Goal: Task Accomplishment & Management: Manage account settings

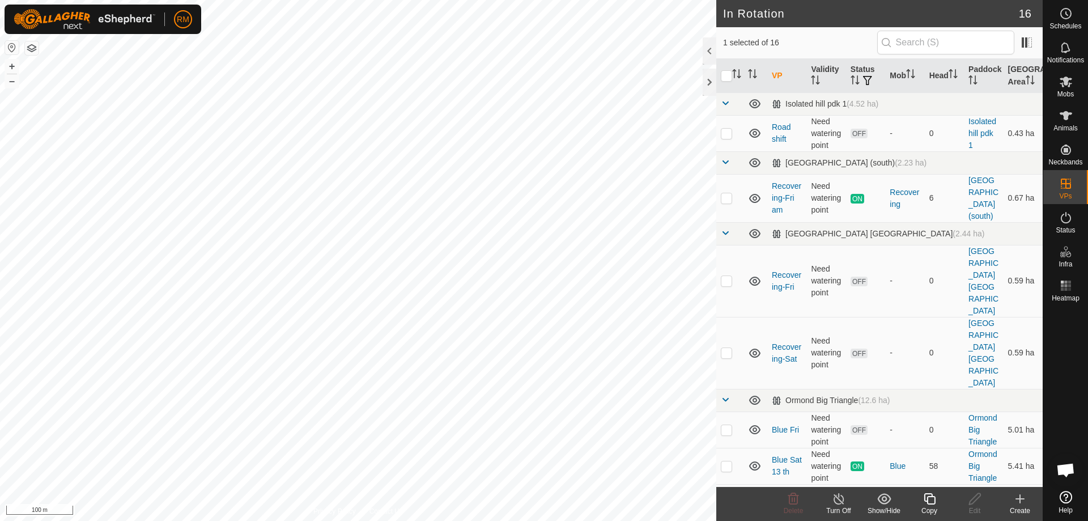
click at [929, 496] on icon at bounding box center [928, 498] width 11 height 11
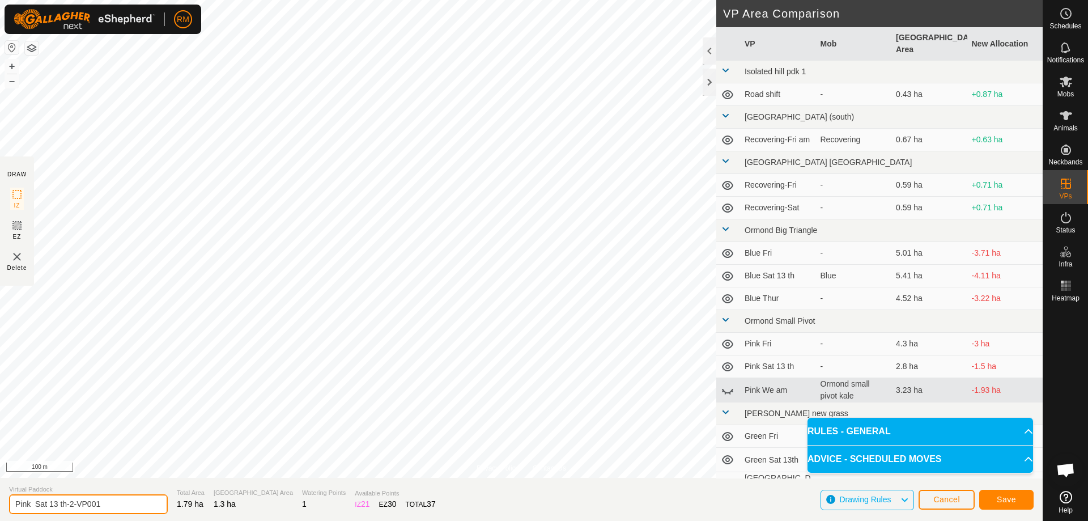
click at [105, 501] on input "Pink Sat 13 th-2-VP001" at bounding box center [88, 504] width 159 height 20
type input "Pink Sun"
click at [988, 499] on button "Save" at bounding box center [1006, 499] width 54 height 20
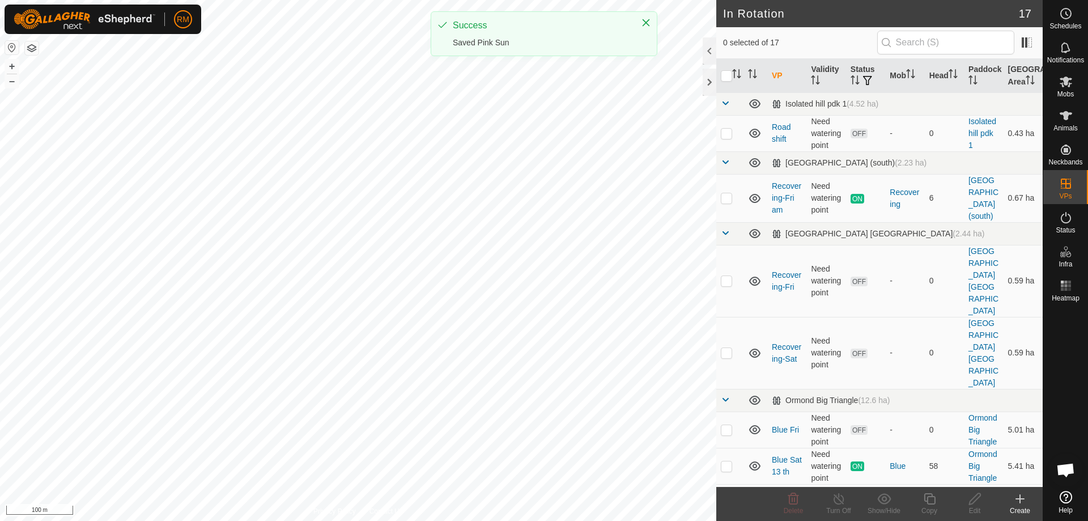
checkbox input "true"
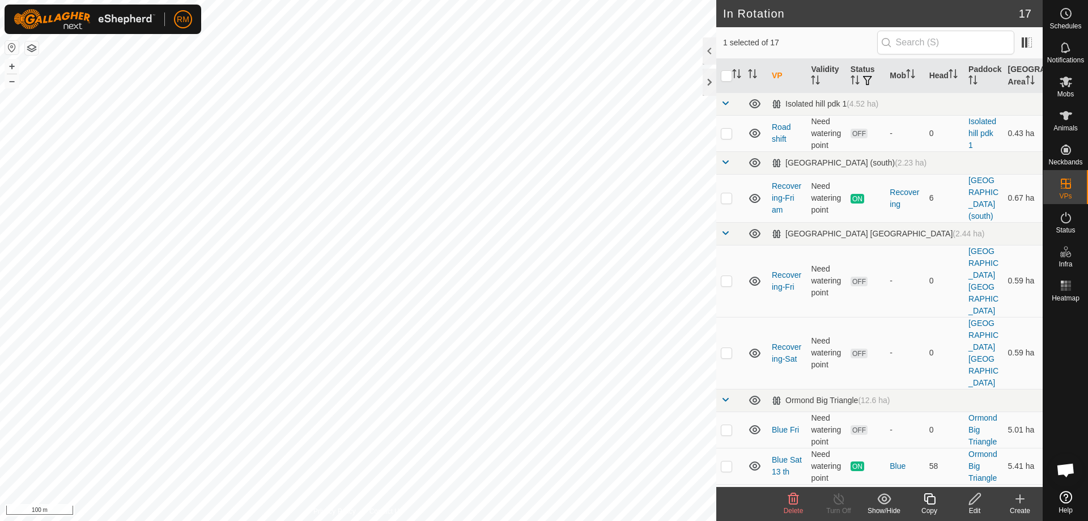
click at [971, 497] on icon at bounding box center [975, 499] width 14 height 14
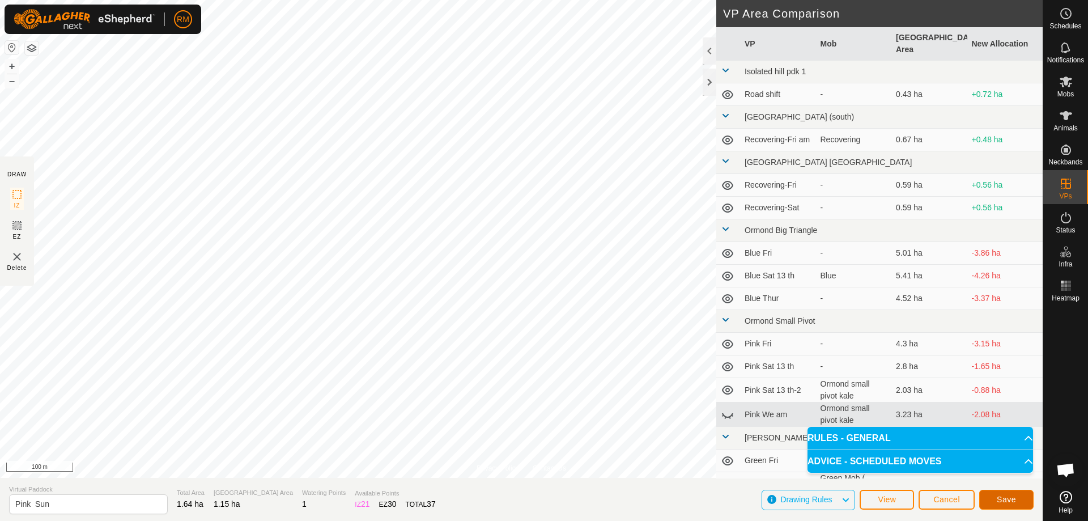
click at [1002, 499] on span "Save" at bounding box center [1005, 499] width 19 height 9
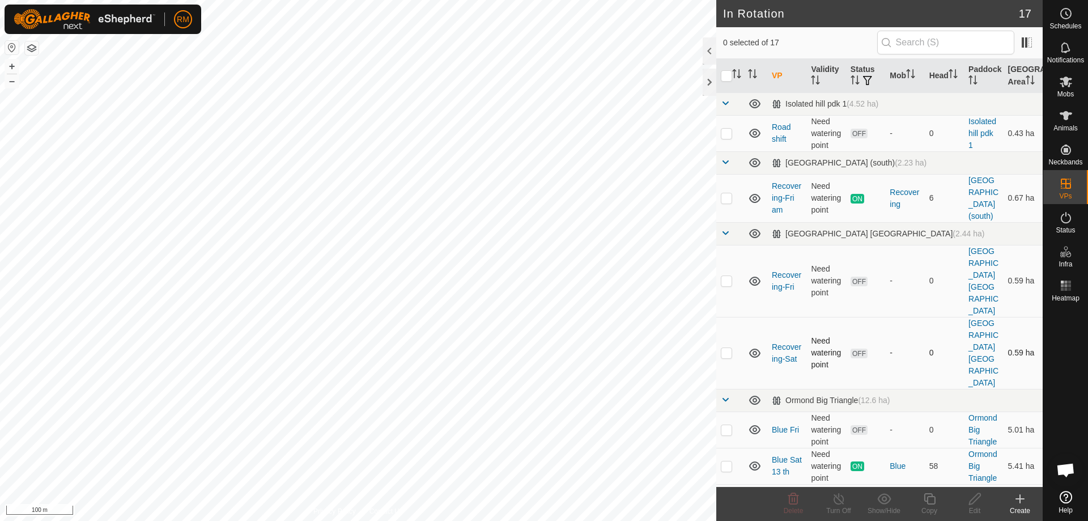
checkbox input "true"
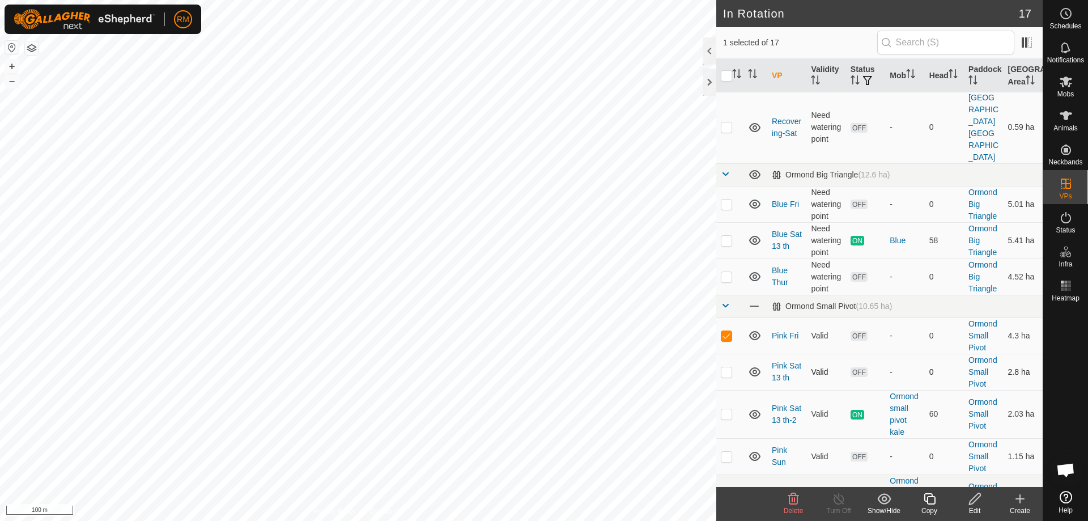
scroll to position [226, 0]
click at [728, 367] on p-checkbox at bounding box center [726, 371] width 11 height 9
checkbox input "true"
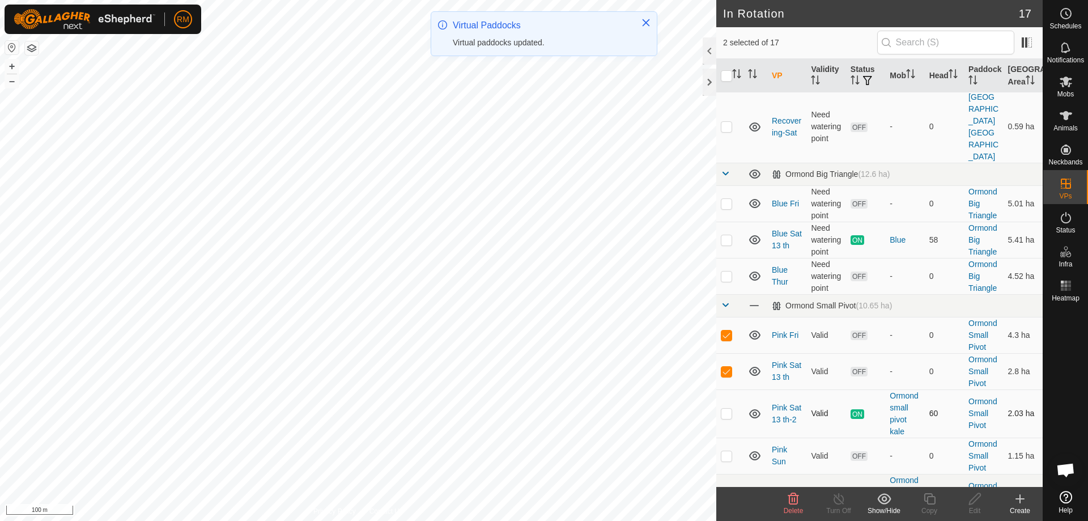
click at [727, 408] on p-checkbox at bounding box center [726, 412] width 11 height 9
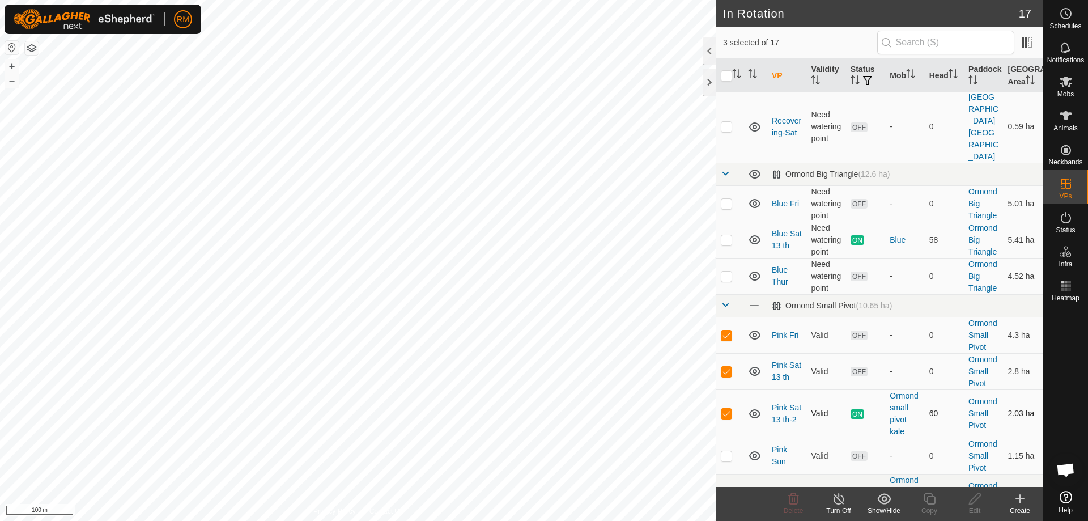
click at [727, 408] on p-checkbox at bounding box center [726, 412] width 11 height 9
checkbox input "false"
click at [794, 499] on icon at bounding box center [793, 498] width 11 height 11
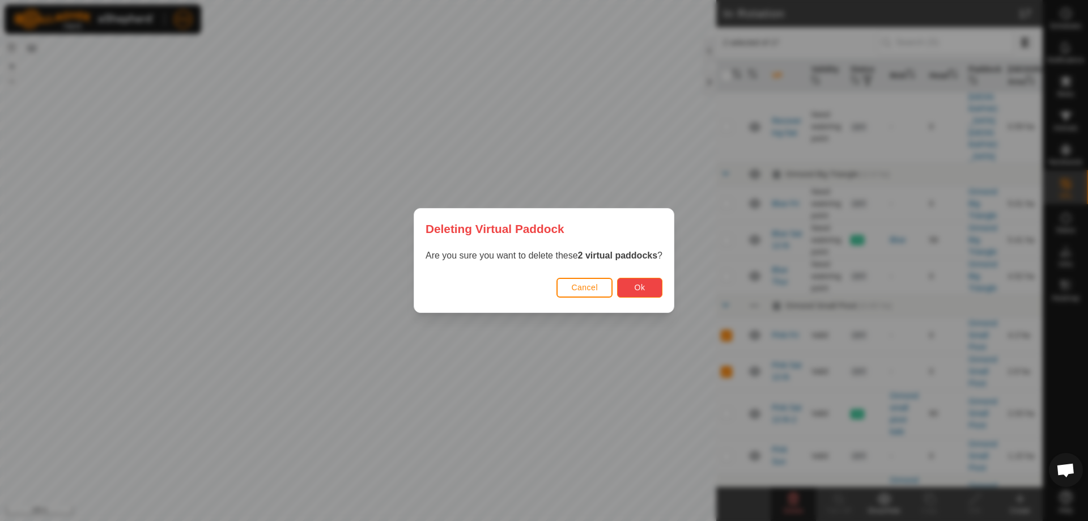
click at [647, 287] on button "Ok" at bounding box center [639, 288] width 45 height 20
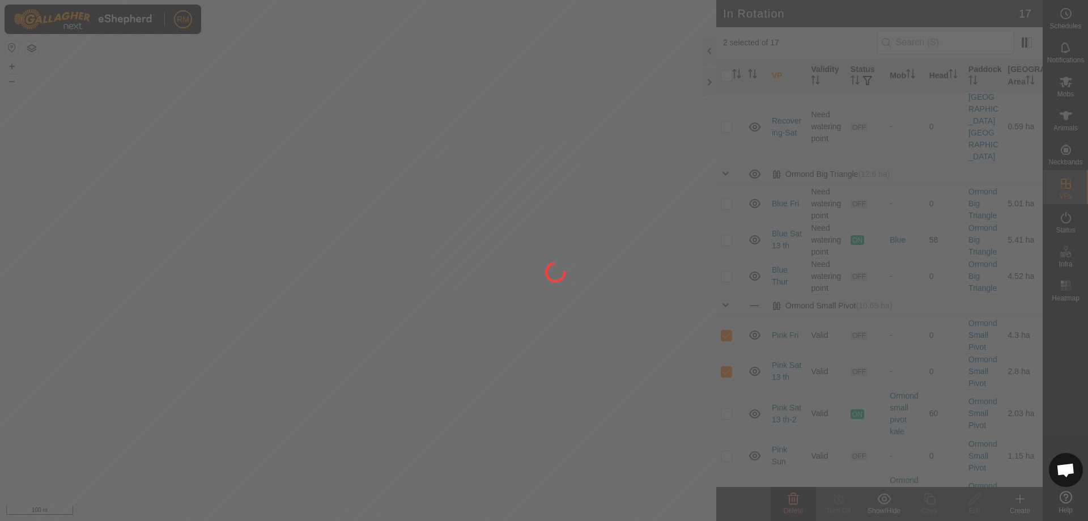
checkbox input "false"
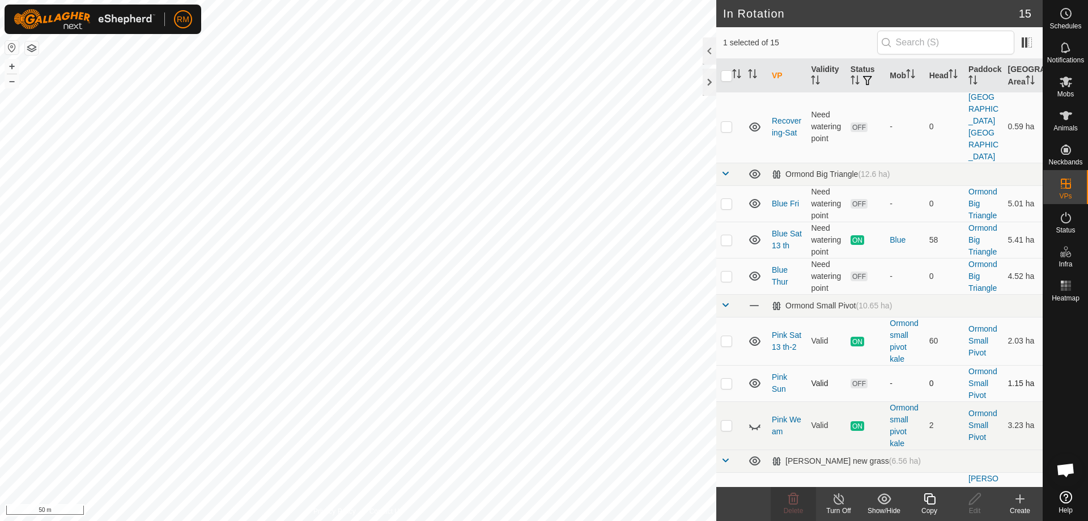
checkbox input "true"
click at [927, 499] on icon at bounding box center [928, 498] width 11 height 11
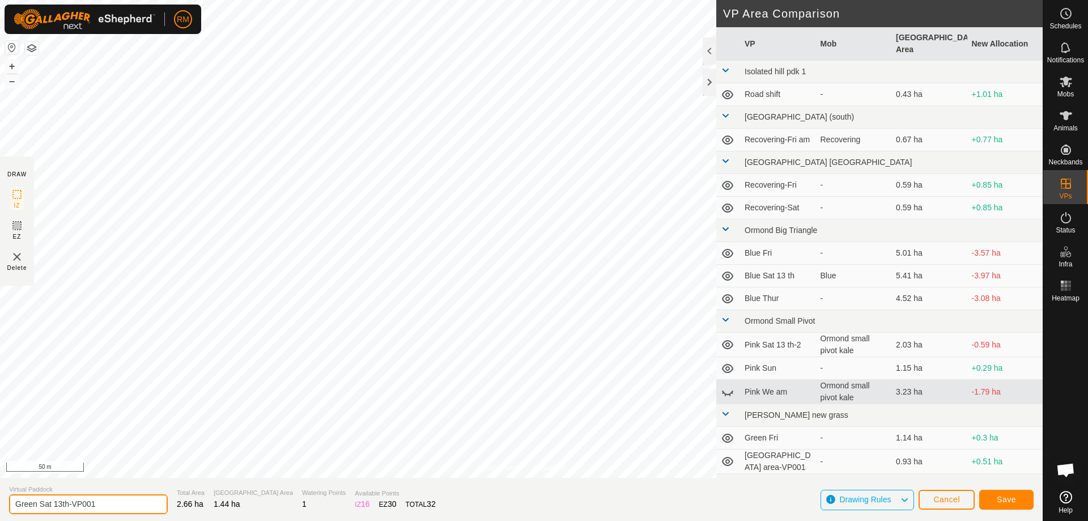
click at [99, 501] on input "Green Sat 13th-VP001" at bounding box center [88, 504] width 159 height 20
type input "Green Sun"
click at [1007, 501] on span "Save" at bounding box center [1005, 499] width 19 height 9
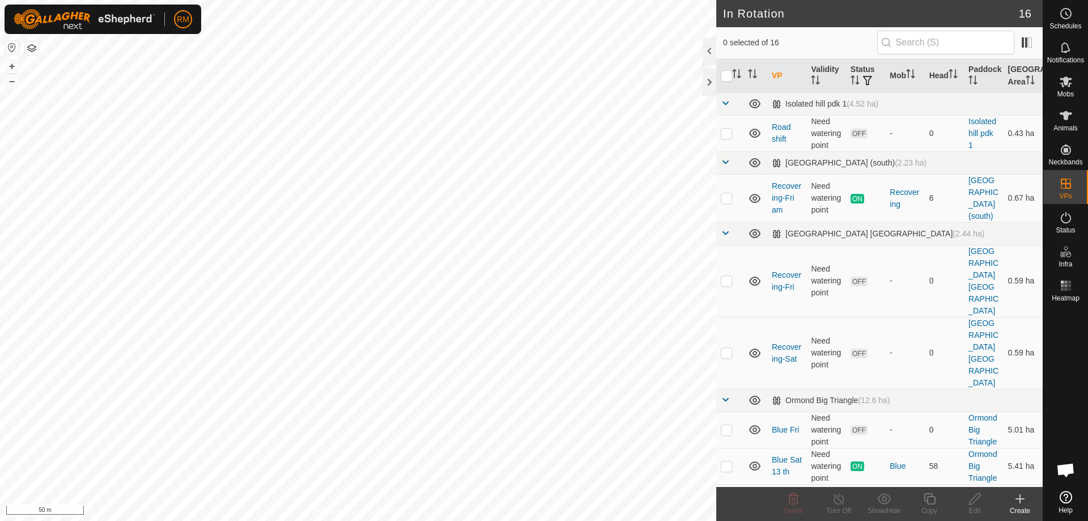
checkbox input "true"
checkbox input "false"
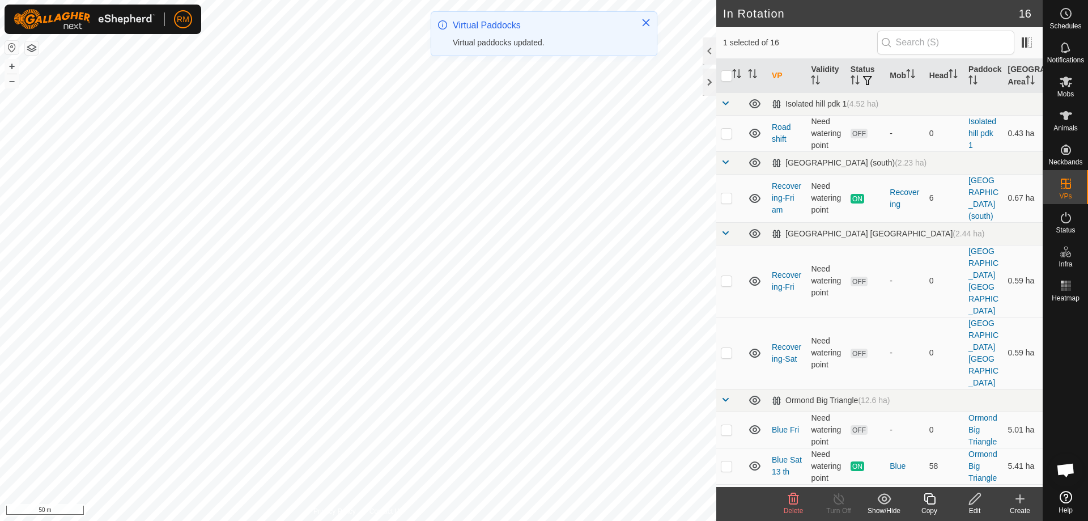
checkbox input "false"
checkbox input "true"
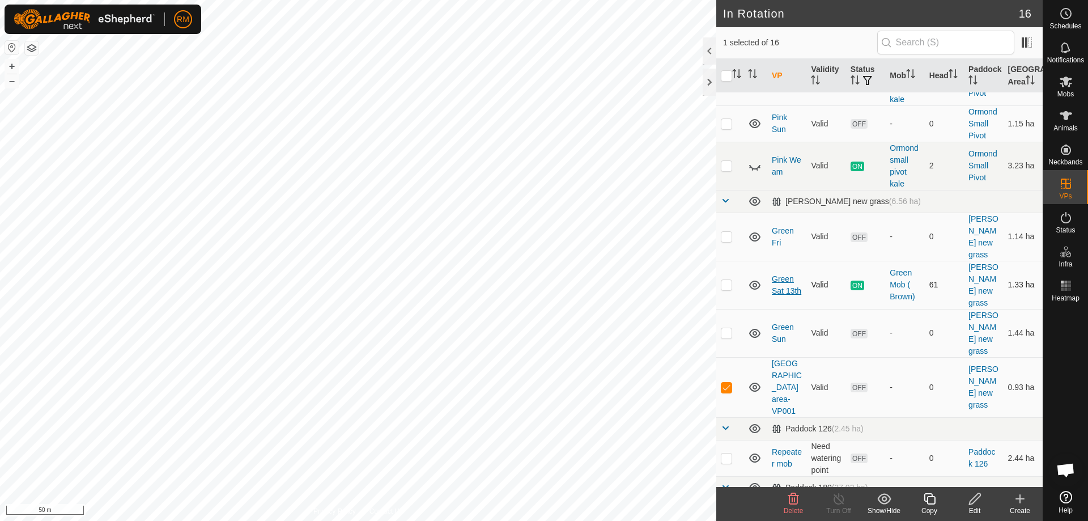
scroll to position [499, 0]
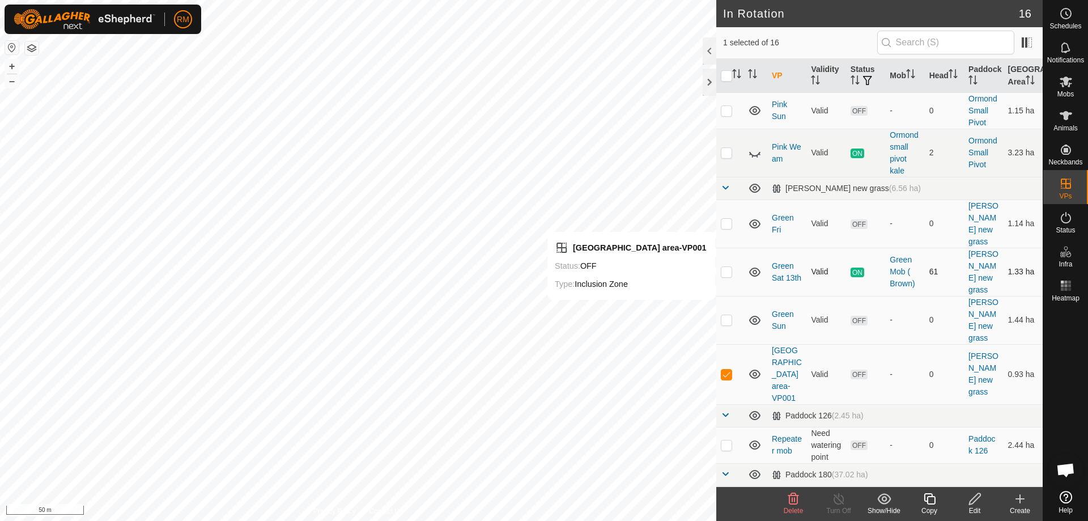
click at [725, 267] on p-checkbox at bounding box center [726, 271] width 11 height 9
checkbox input "false"
click at [728, 219] on p-checkbox at bounding box center [726, 223] width 11 height 9
click at [795, 500] on icon at bounding box center [793, 499] width 14 height 14
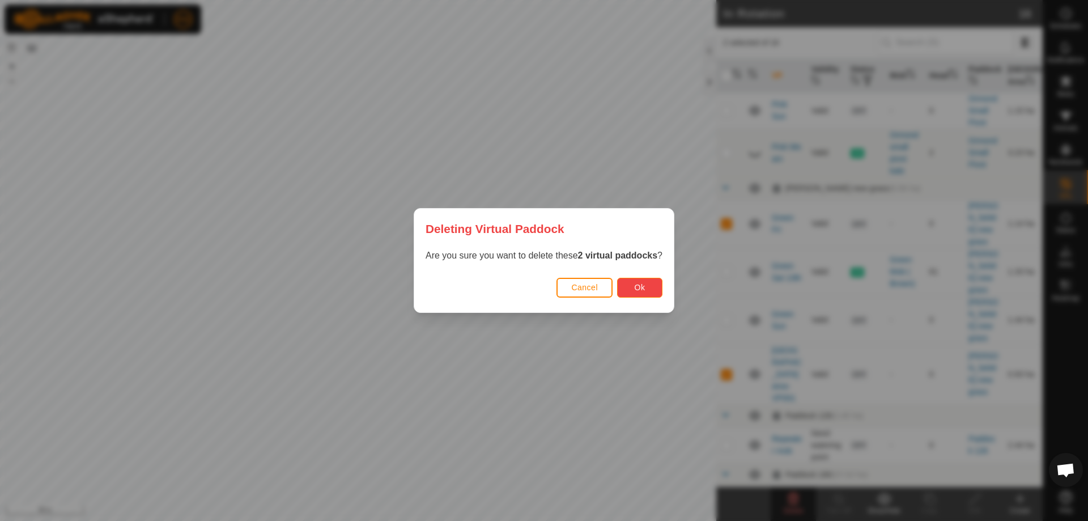
click at [642, 289] on span "Ok" at bounding box center [639, 287] width 11 height 9
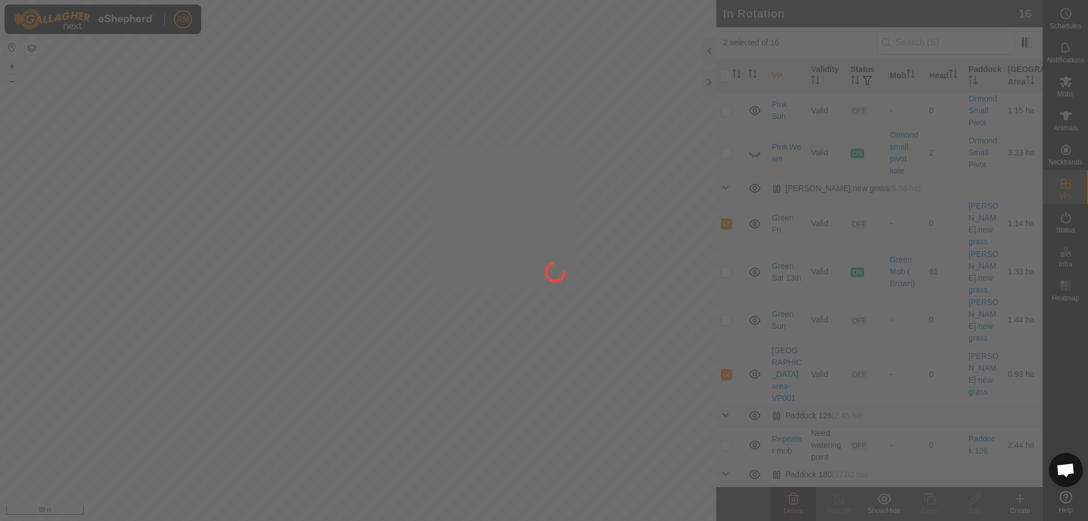
checkbox input "false"
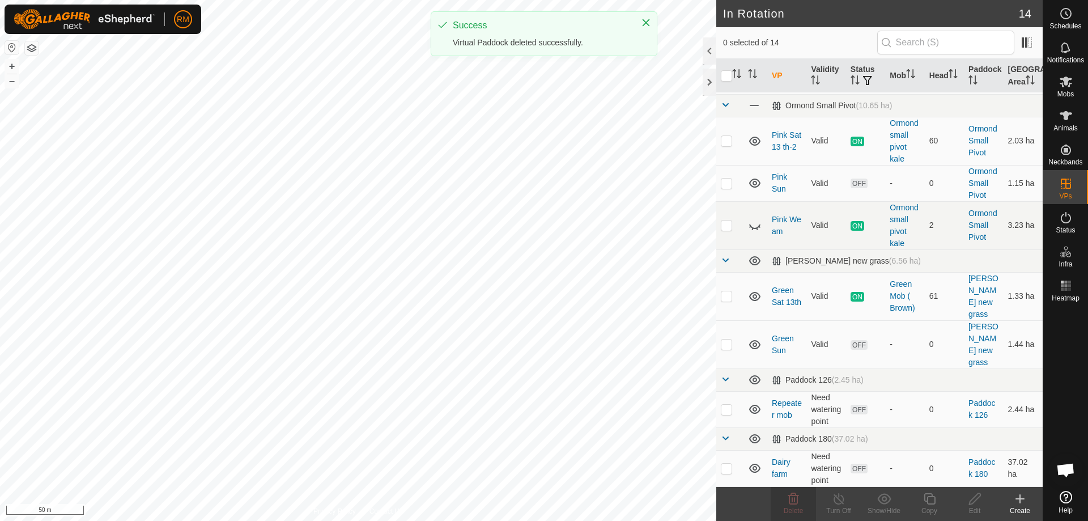
scroll to position [0, 0]
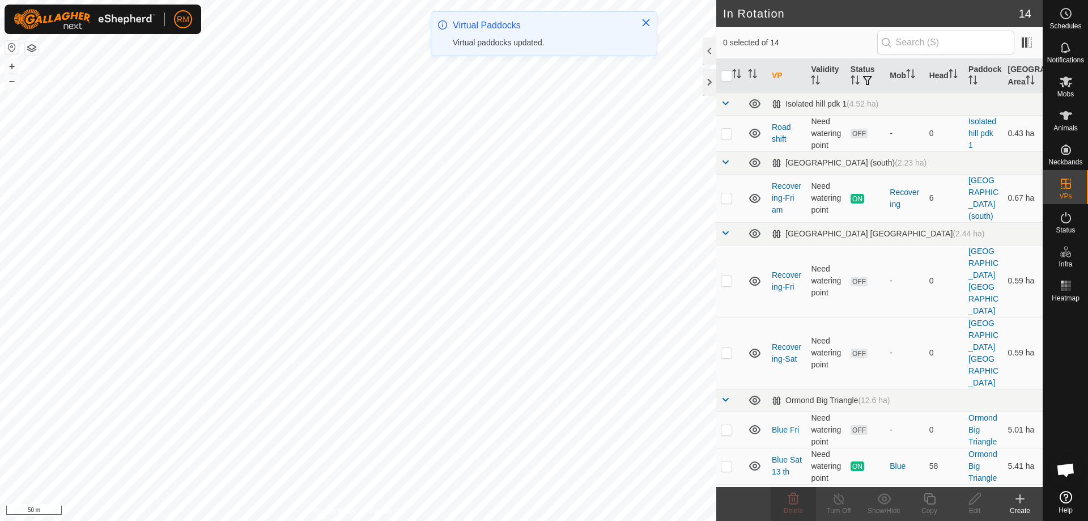
checkbox input "true"
click at [927, 504] on icon at bounding box center [928, 498] width 11 height 11
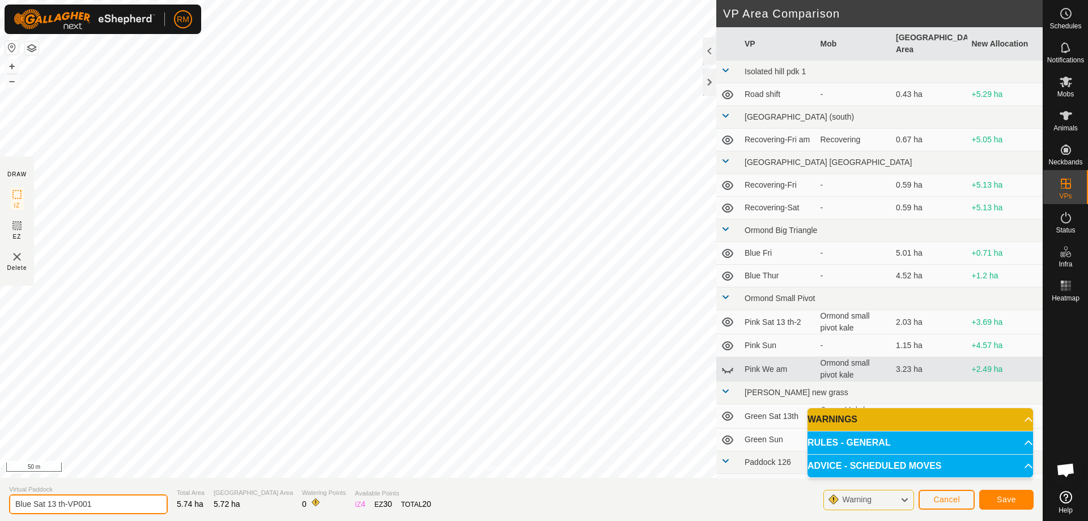
click at [99, 504] on input "Blue Sat 13 th-VP001" at bounding box center [88, 504] width 159 height 20
type input "Blue Sun"
click at [1000, 504] on button "Save" at bounding box center [1006, 499] width 54 height 20
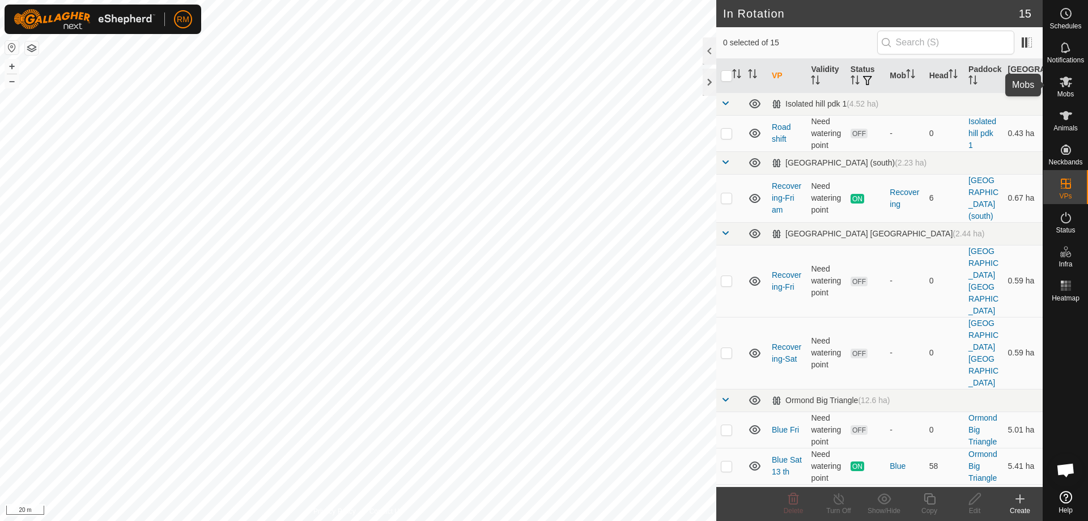
click at [1068, 84] on icon at bounding box center [1065, 81] width 12 height 11
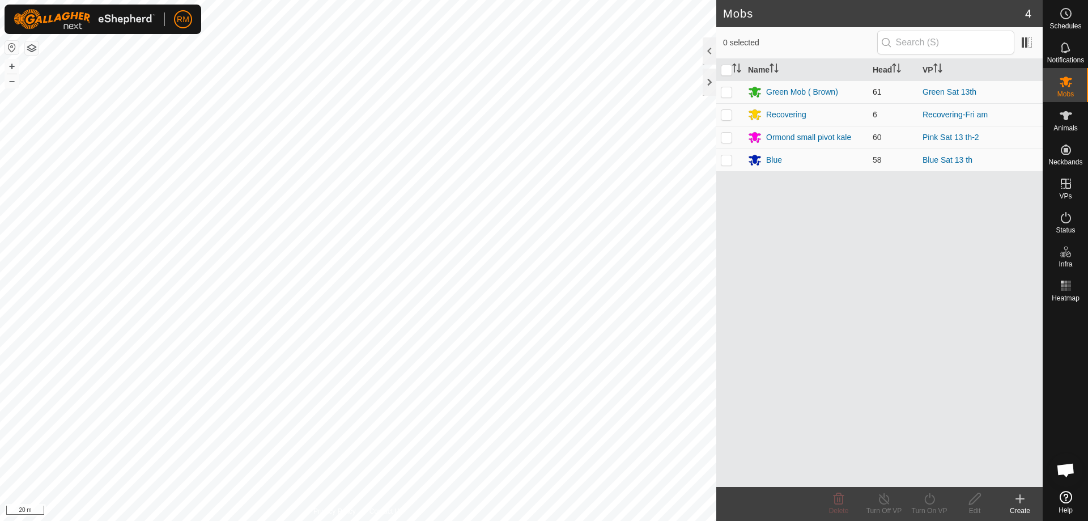
click at [727, 93] on p-checkbox at bounding box center [726, 91] width 11 height 9
checkbox input "true"
click at [926, 502] on icon at bounding box center [929, 498] width 10 height 11
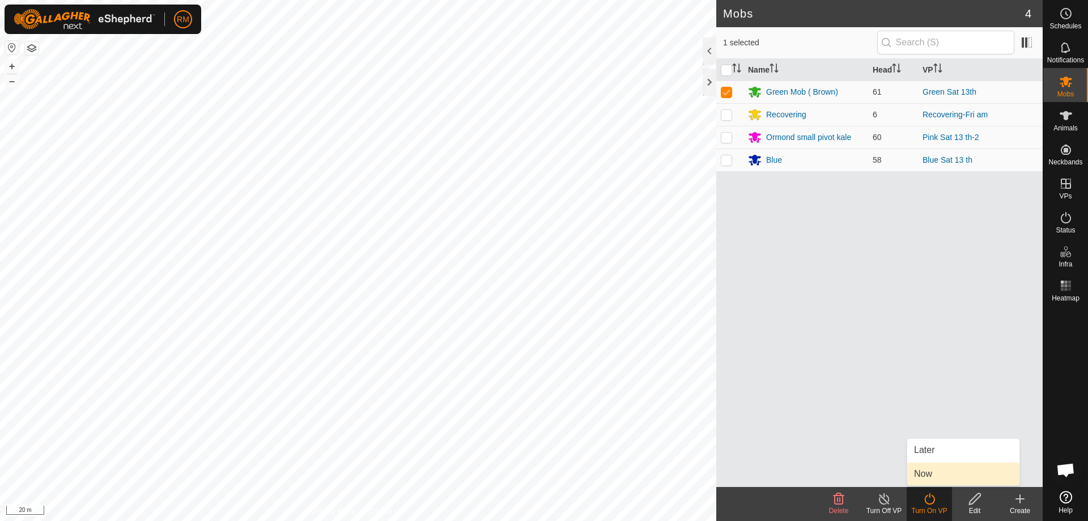
click at [924, 470] on link "Now" at bounding box center [963, 473] width 112 height 23
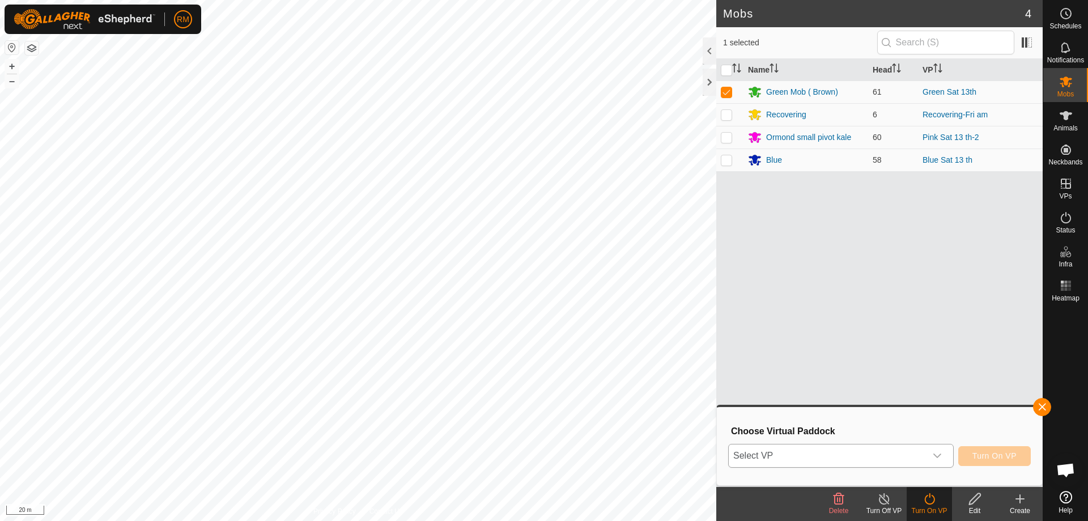
click at [937, 453] on icon "dropdown trigger" at bounding box center [936, 455] width 9 height 9
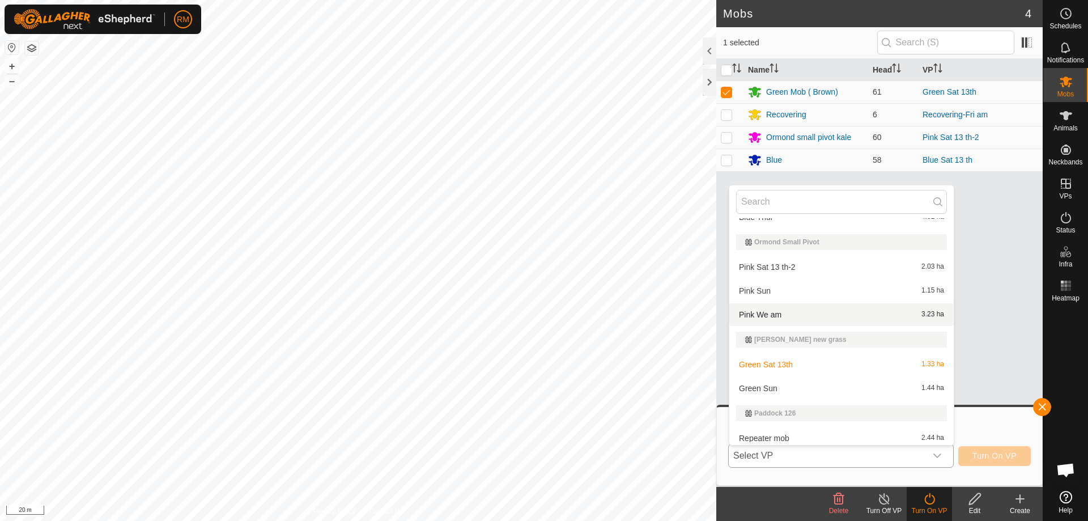
scroll to position [284, 0]
click at [774, 386] on li "Green Sun 1.44 ha" at bounding box center [841, 387] width 224 height 23
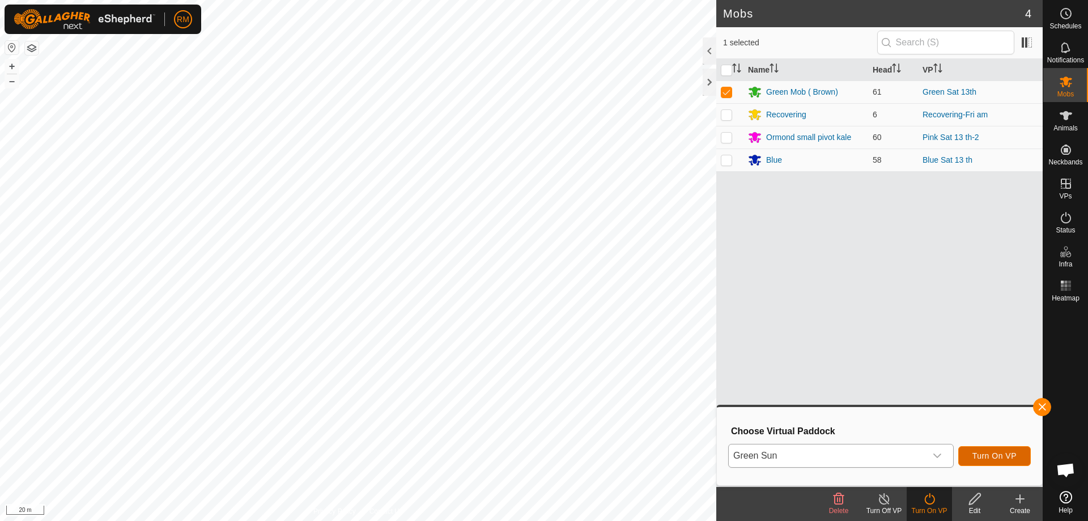
click at [994, 454] on span "Turn On VP" at bounding box center [994, 455] width 44 height 9
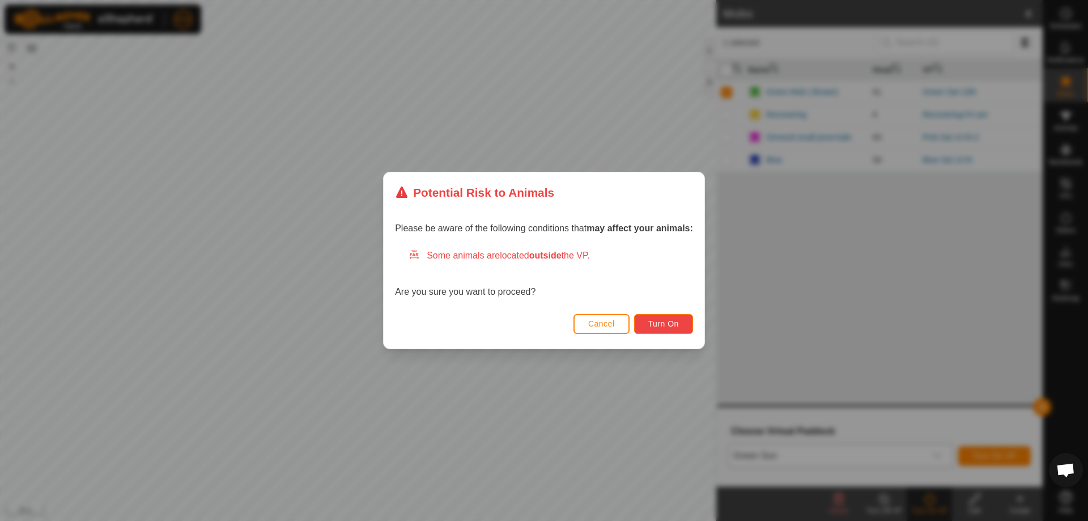
click at [671, 317] on button "Turn On" at bounding box center [663, 324] width 59 height 20
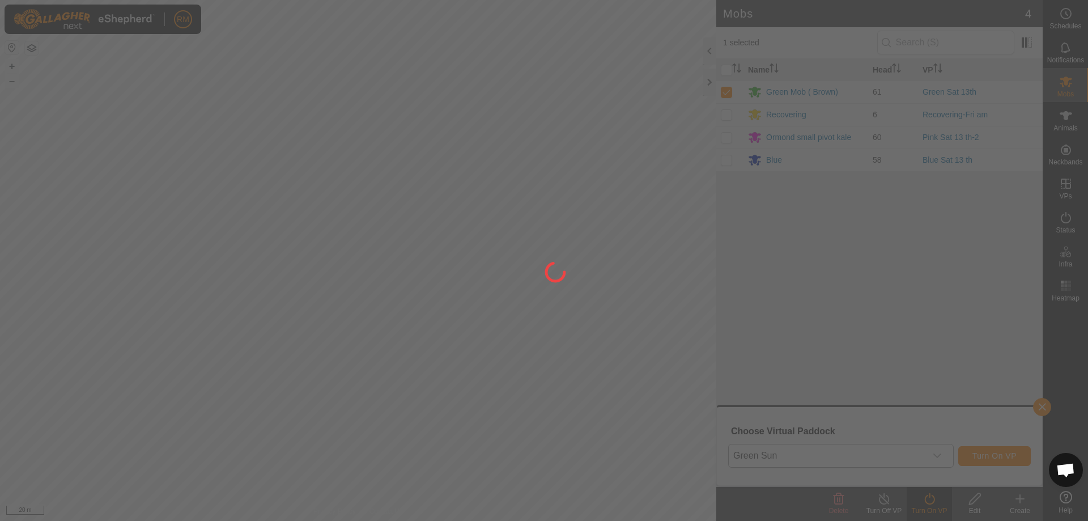
click at [723, 138] on div at bounding box center [544, 260] width 1088 height 521
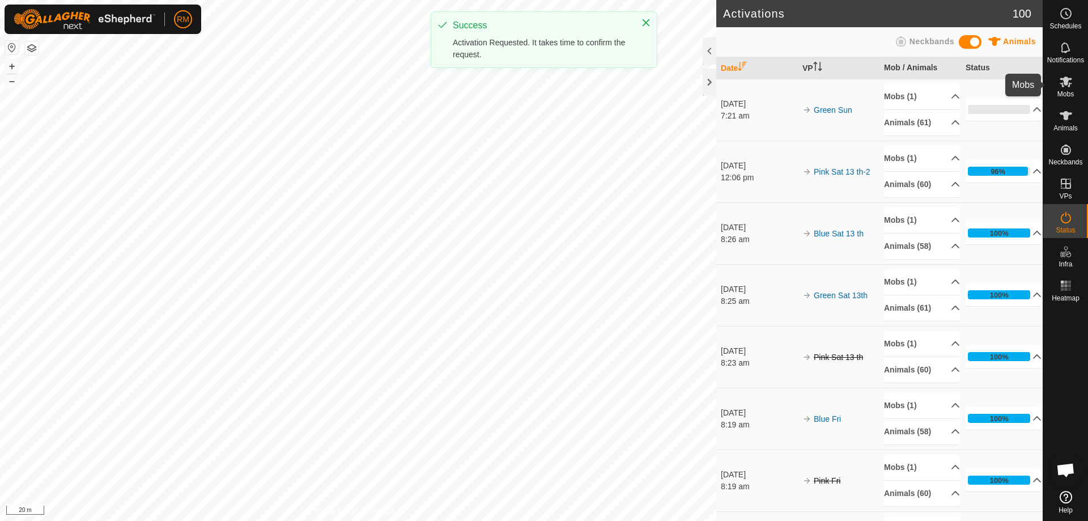
click at [1062, 83] on icon at bounding box center [1065, 81] width 12 height 11
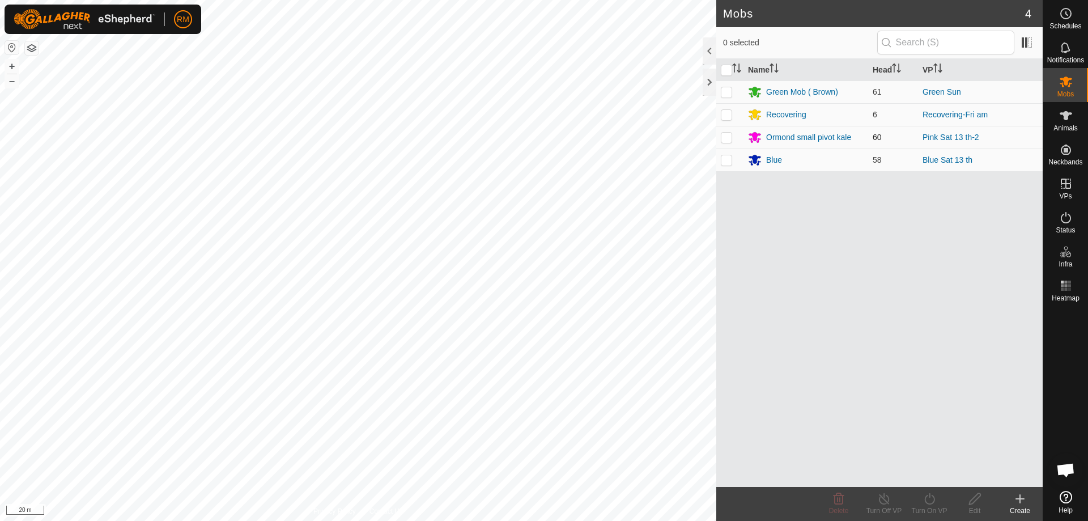
click at [725, 137] on p-checkbox at bounding box center [726, 137] width 11 height 9
checkbox input "true"
click at [930, 500] on icon at bounding box center [929, 499] width 14 height 14
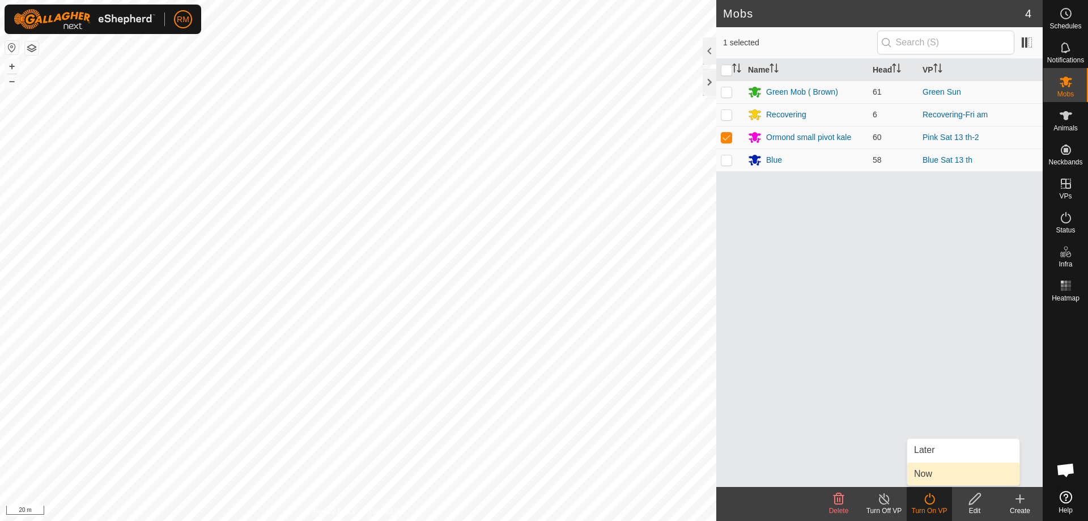
click at [932, 472] on link "Now" at bounding box center [963, 473] width 112 height 23
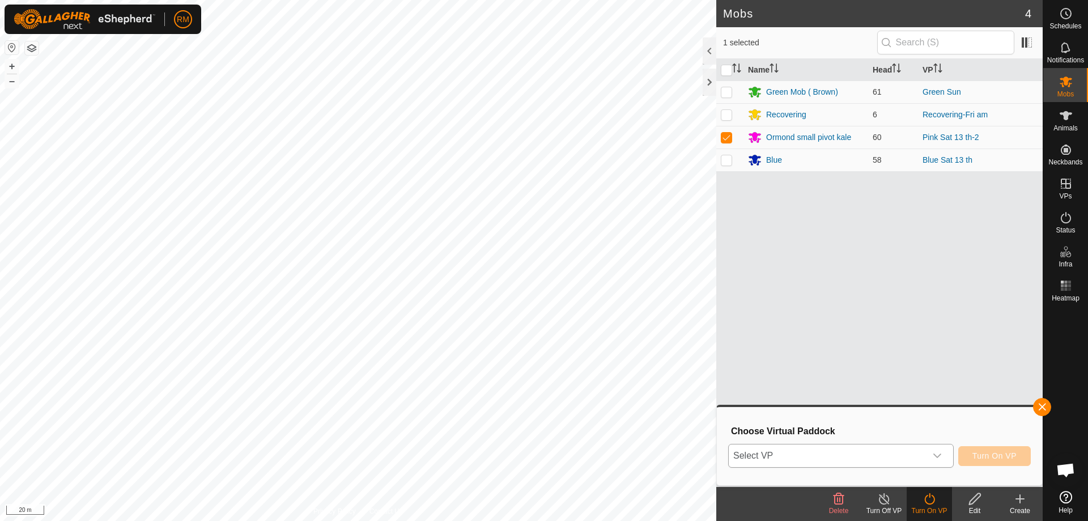
click at [938, 454] on icon "dropdown trigger" at bounding box center [936, 455] width 9 height 9
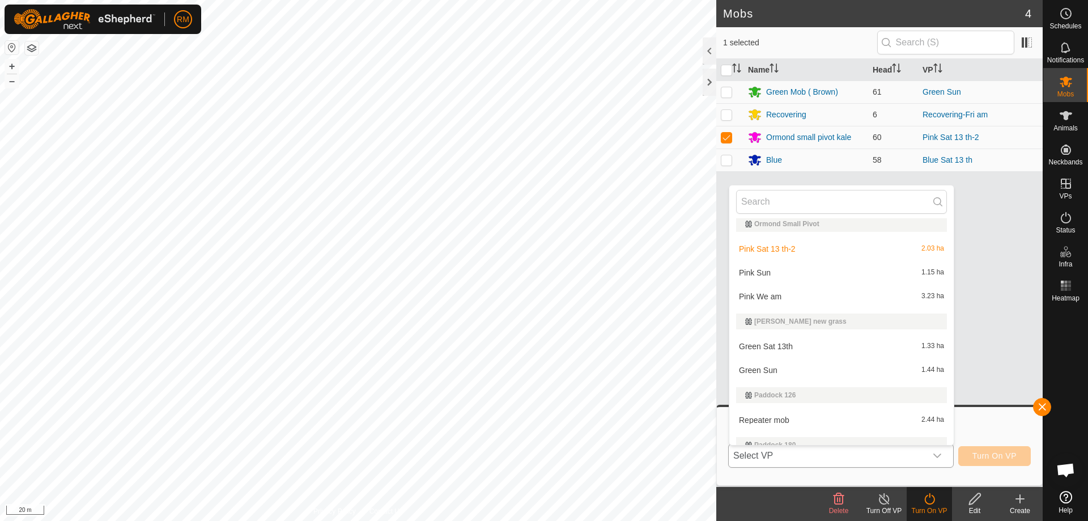
scroll to position [302, 0]
click at [767, 272] on li "Pink Sun 1.15 ha" at bounding box center [841, 272] width 224 height 23
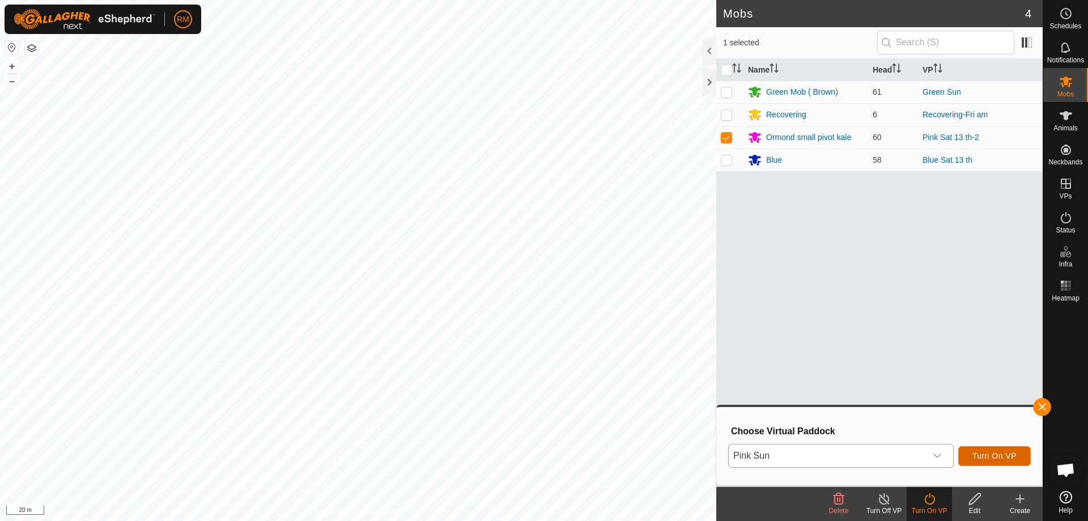
click at [993, 456] on span "Turn On VP" at bounding box center [994, 455] width 44 height 9
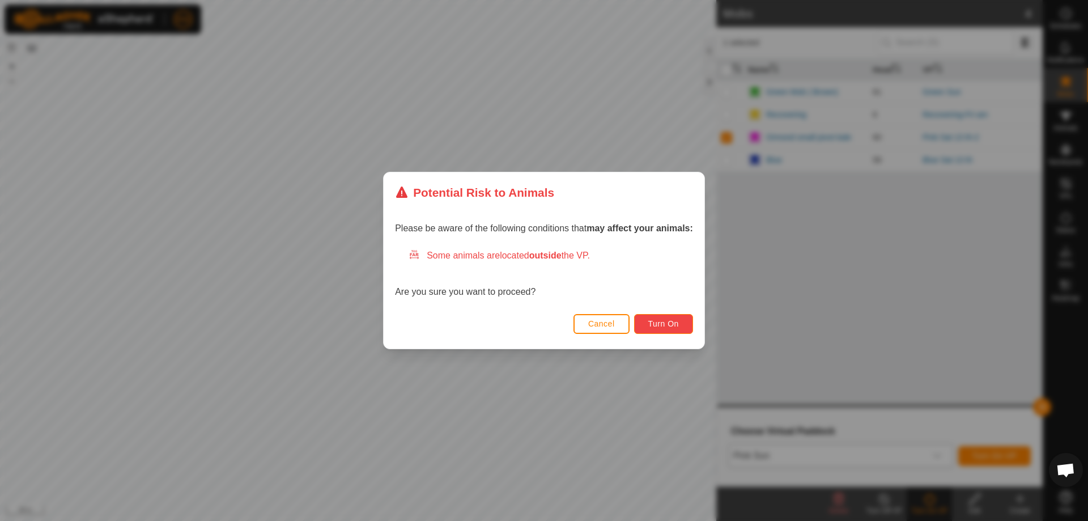
click at [666, 322] on span "Turn On" at bounding box center [663, 323] width 31 height 9
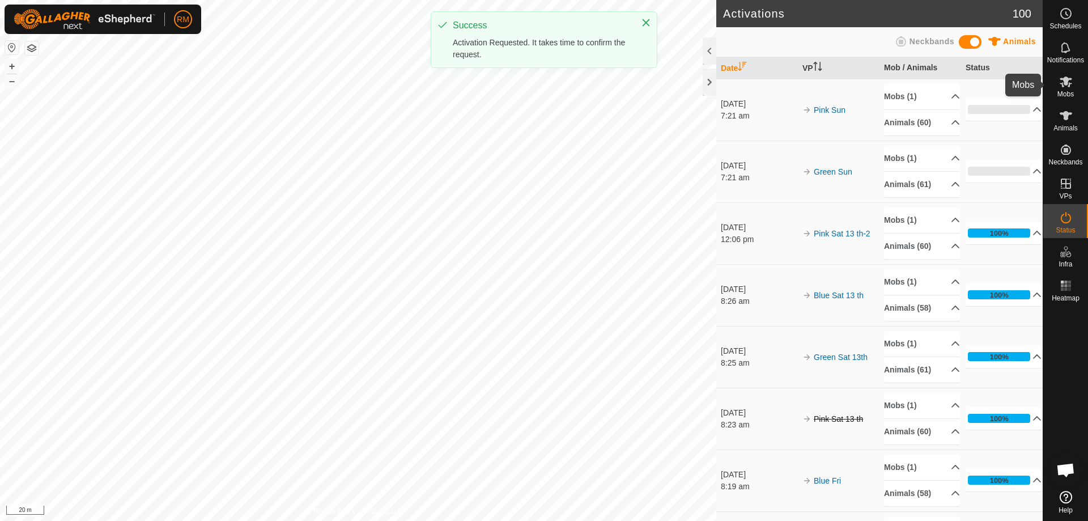
click at [1065, 81] on icon at bounding box center [1065, 81] width 12 height 11
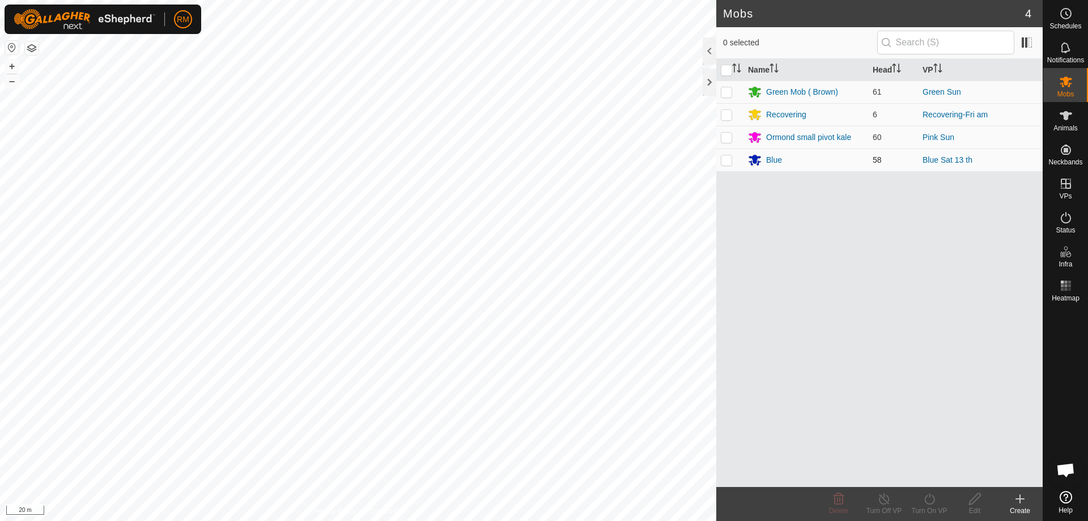
click at [730, 161] on p-checkbox at bounding box center [726, 159] width 11 height 9
checkbox input "true"
click at [931, 500] on icon at bounding box center [929, 499] width 14 height 14
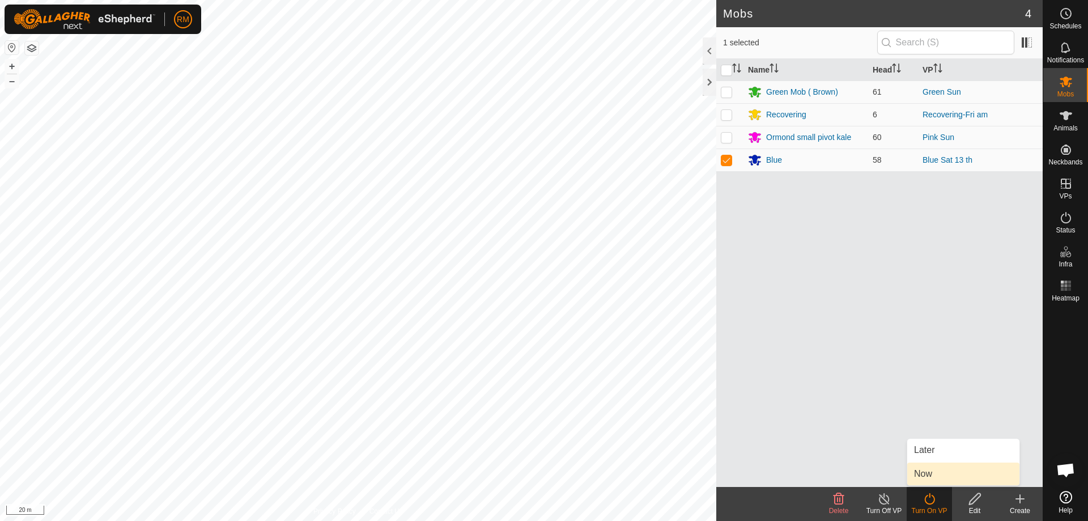
click at [939, 475] on link "Now" at bounding box center [963, 473] width 112 height 23
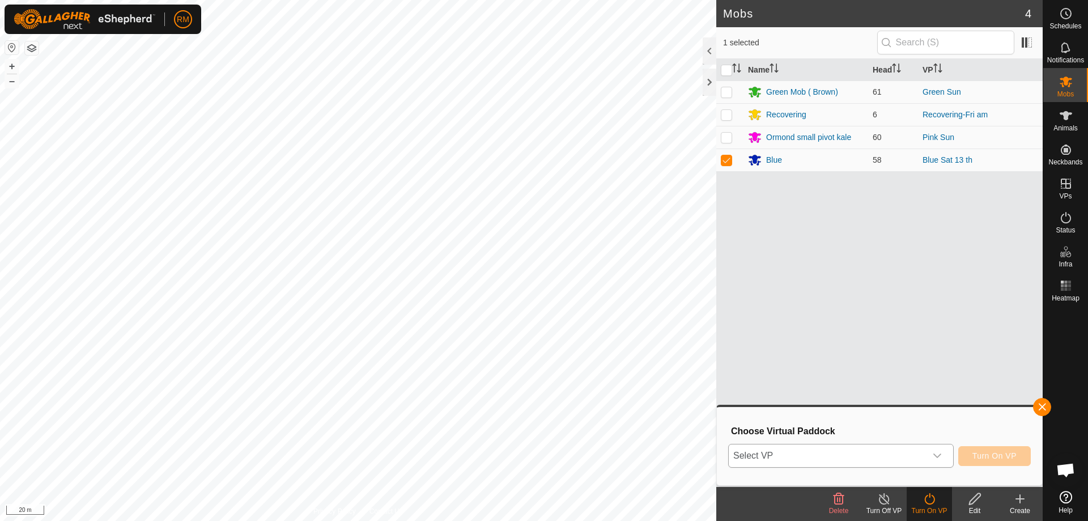
click at [935, 452] on icon "dropdown trigger" at bounding box center [936, 455] width 9 height 9
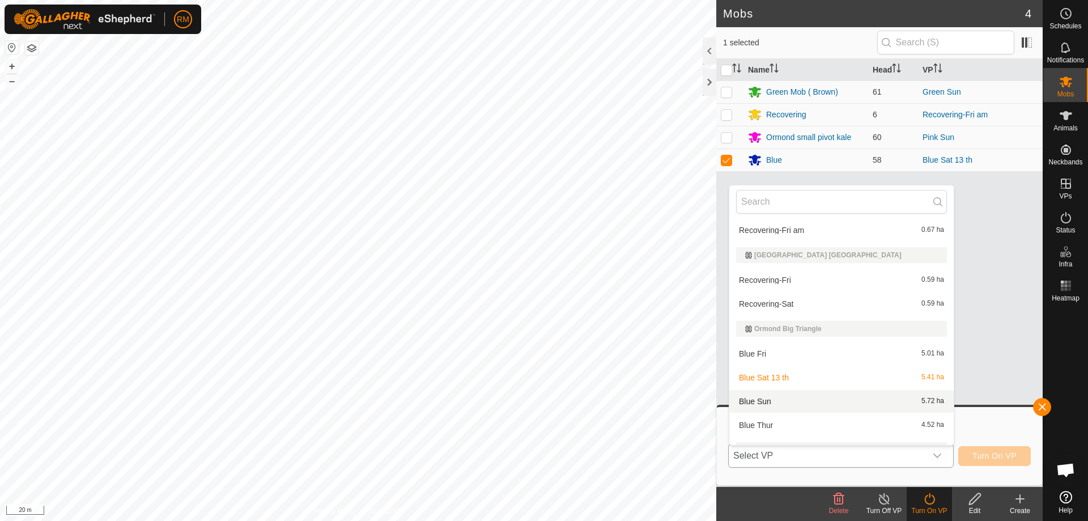
scroll to position [76, 0]
click at [752, 401] on li "Blue Sun 5.72 ha" at bounding box center [841, 400] width 224 height 23
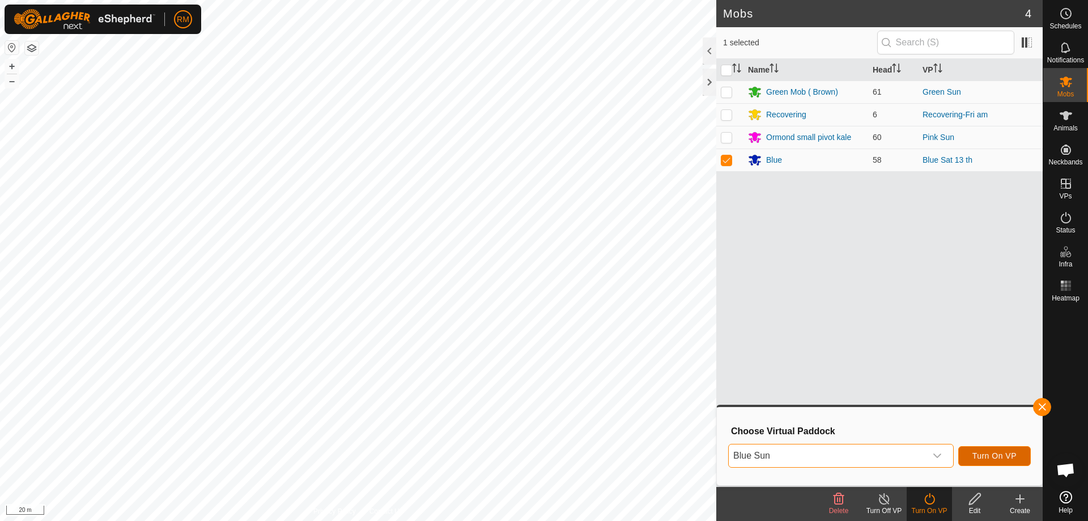
click at [1003, 455] on span "Turn On VP" at bounding box center [994, 455] width 44 height 9
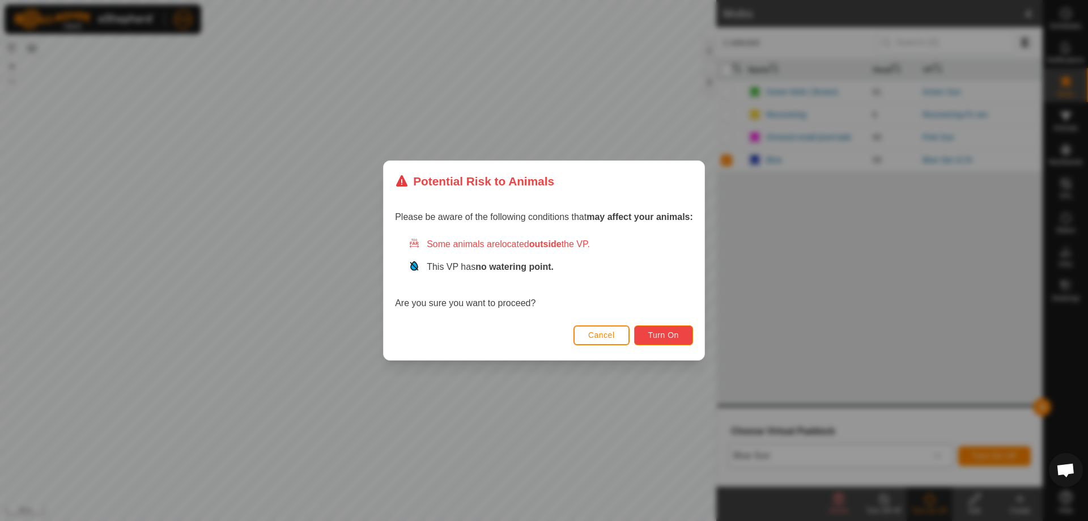
click at [672, 331] on span "Turn On" at bounding box center [663, 334] width 31 height 9
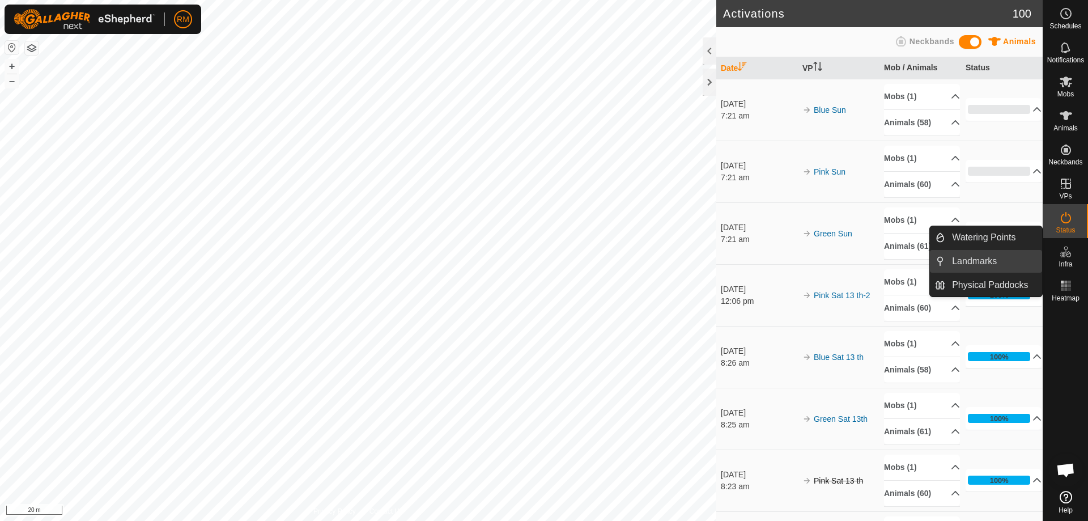
click at [980, 258] on link "Landmarks" at bounding box center [993, 261] width 97 height 23
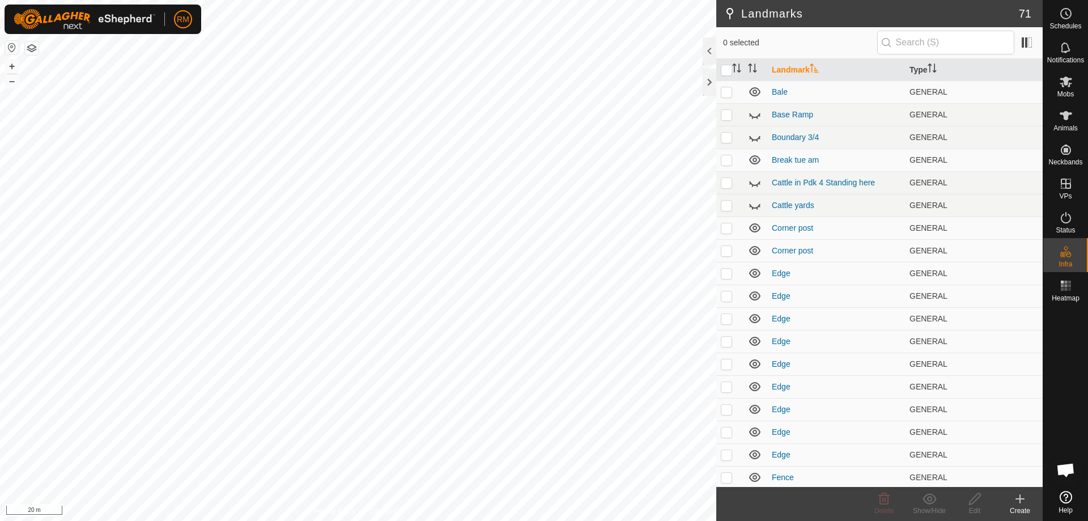
click at [1027, 496] on create-svg-icon at bounding box center [1019, 499] width 45 height 14
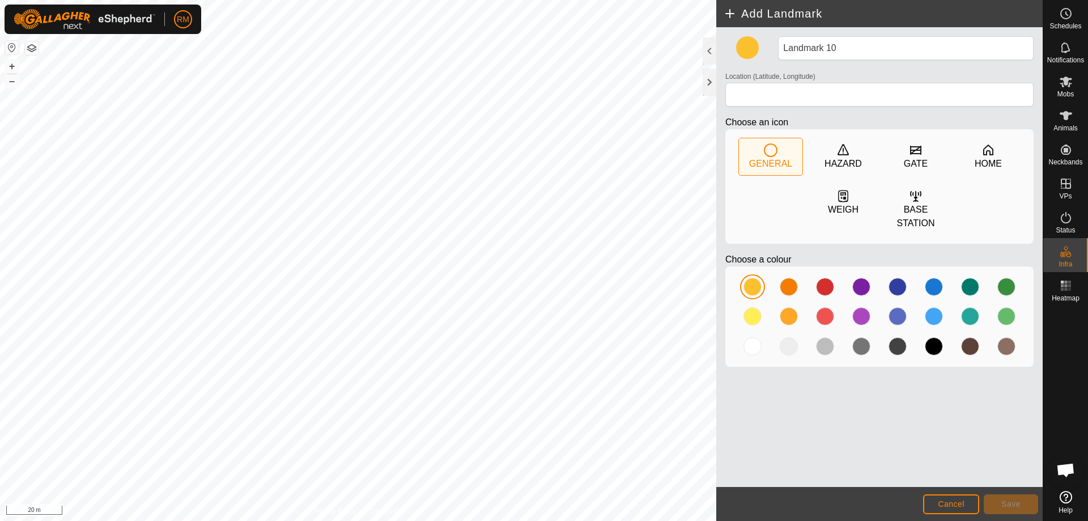
type input "-42.757332, 172.970156"
click at [827, 289] on div at bounding box center [825, 287] width 18 height 18
click at [821, 315] on div at bounding box center [825, 316] width 18 height 18
click at [826, 346] on div at bounding box center [825, 346] width 18 height 18
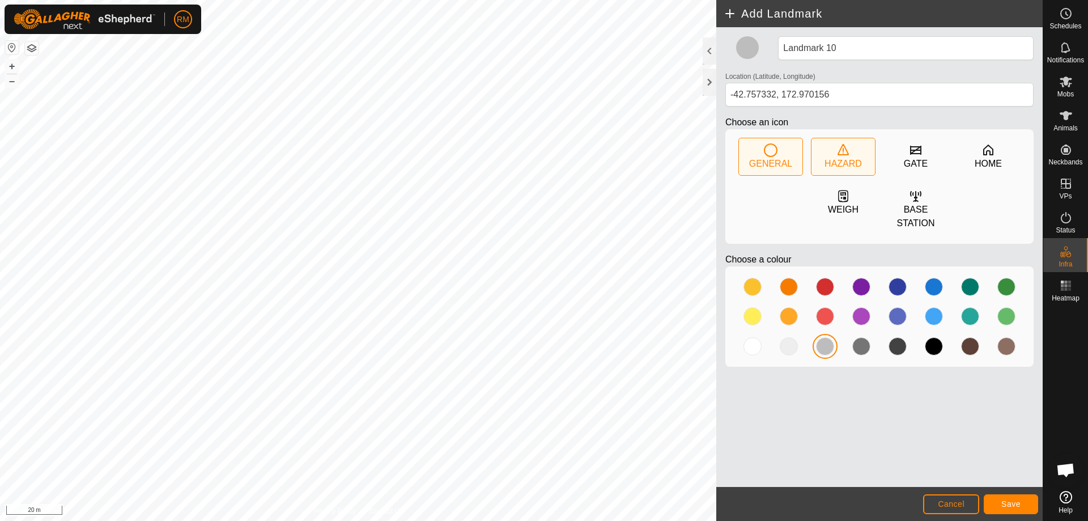
click at [844, 155] on icon at bounding box center [842, 149] width 11 height 11
click at [1015, 504] on span "Save" at bounding box center [1010, 503] width 19 height 9
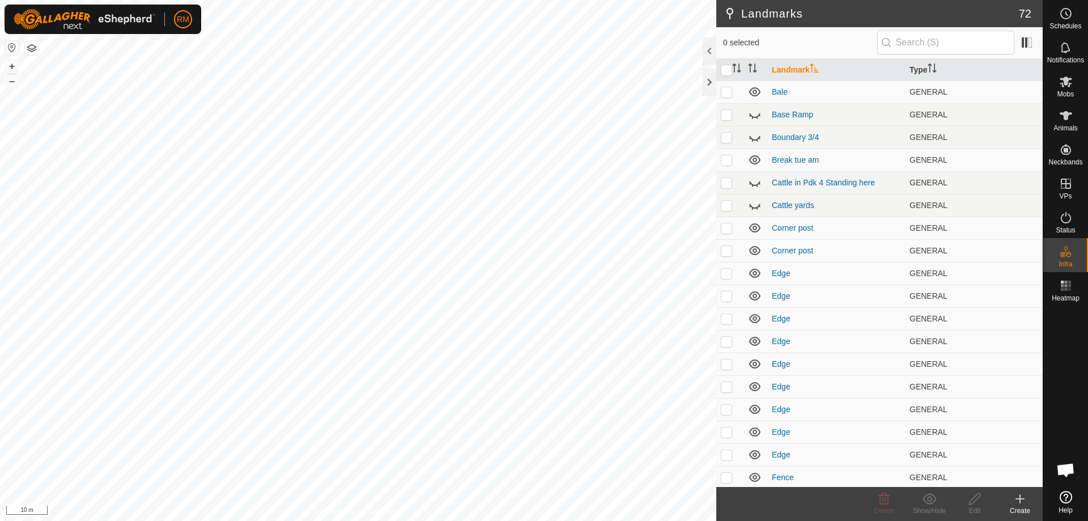
click at [1020, 500] on icon at bounding box center [1020, 499] width 0 height 8
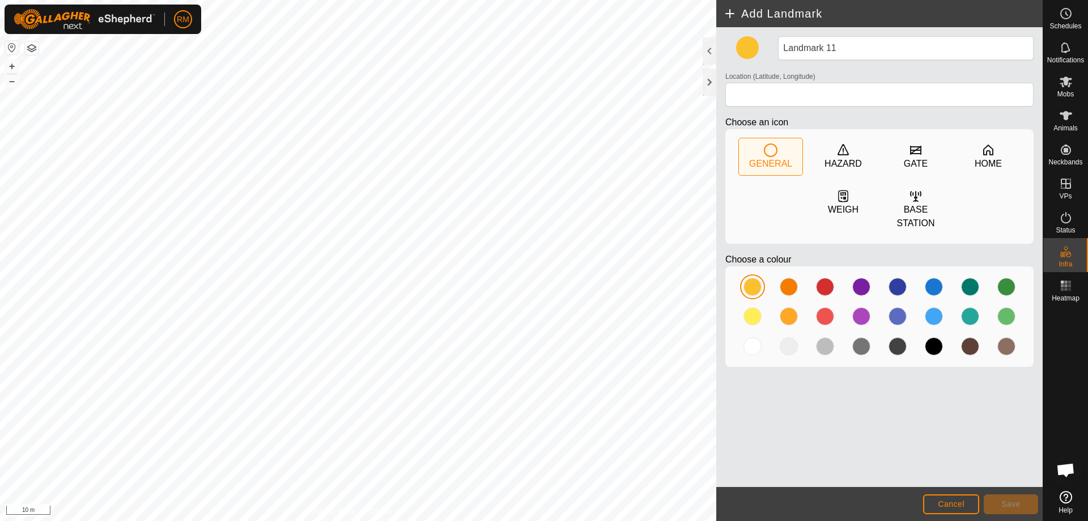
type input "-42.756629, 172.972490"
click at [824, 343] on div at bounding box center [825, 346] width 18 height 18
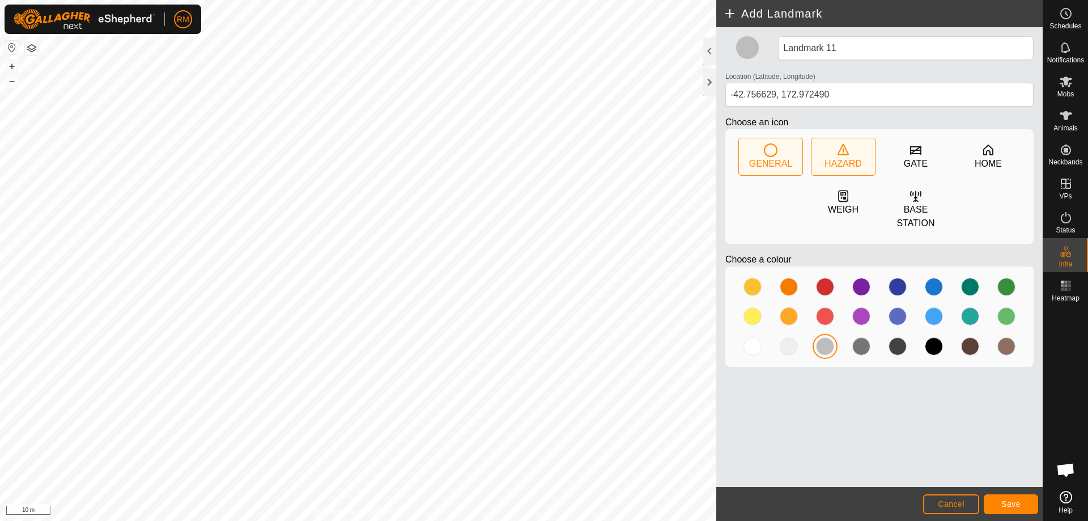
click at [837, 157] on div "HAZARD" at bounding box center [842, 164] width 37 height 14
click at [1011, 508] on span "Save" at bounding box center [1010, 503] width 19 height 9
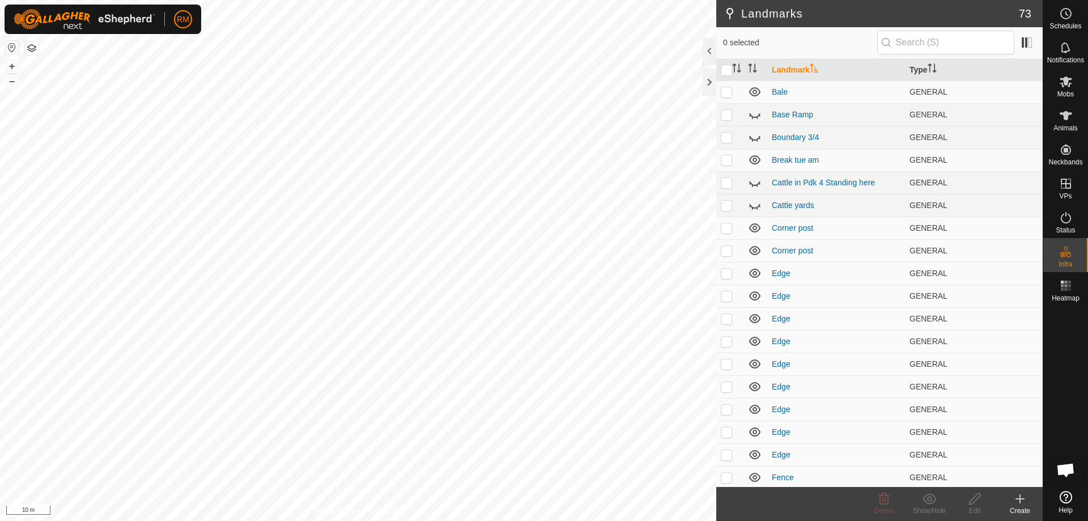
click at [1020, 499] on icon at bounding box center [1020, 499] width 8 height 0
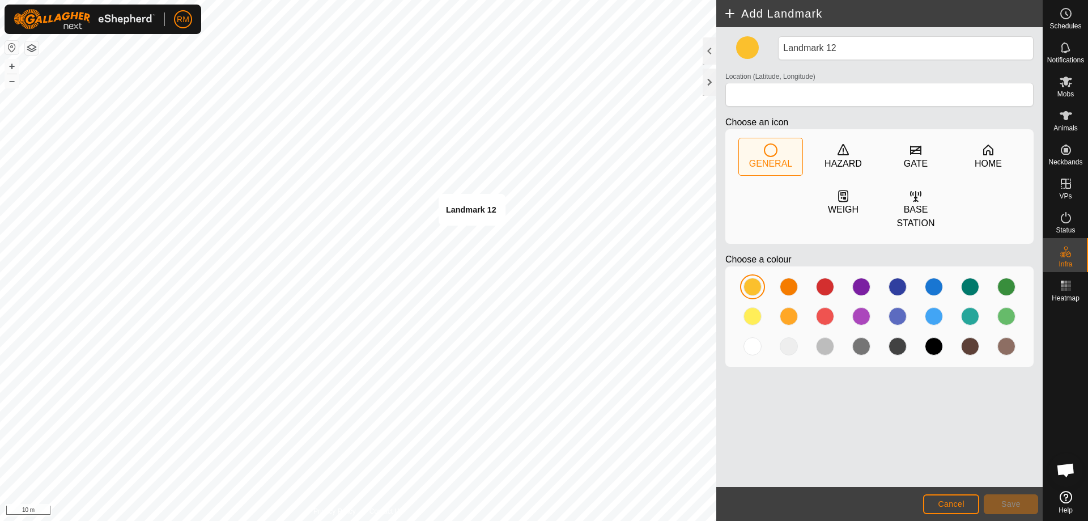
type input "-42.757113, 172.971322"
click at [827, 347] on div at bounding box center [825, 346] width 18 height 18
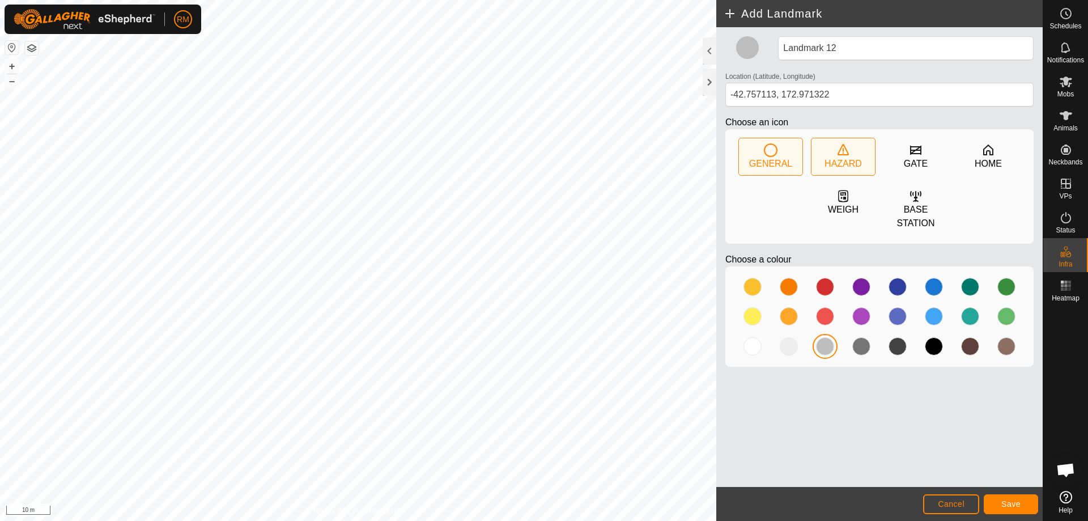
click at [840, 157] on div "HAZARD" at bounding box center [842, 164] width 37 height 14
click at [1017, 502] on span "Save" at bounding box center [1010, 503] width 19 height 9
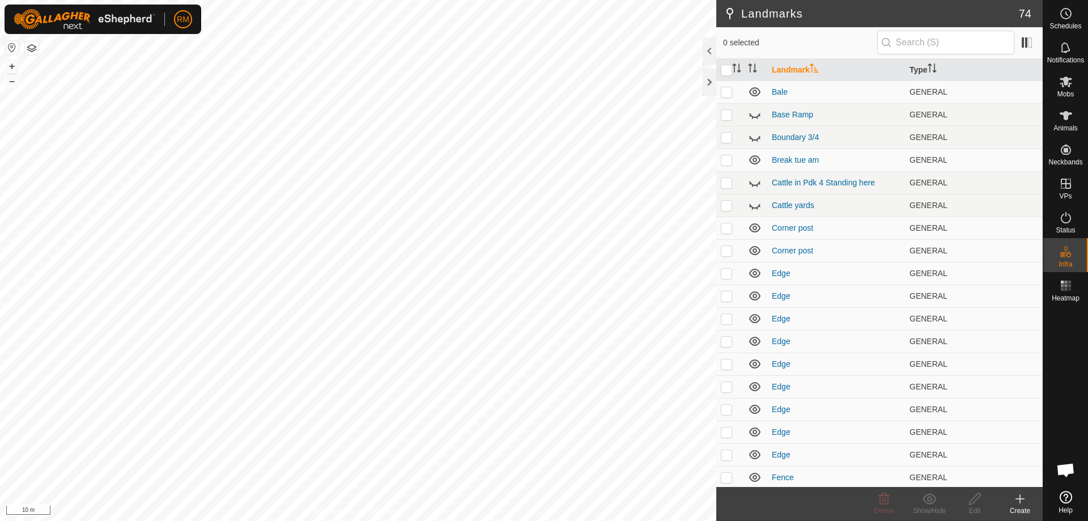
click at [1018, 500] on icon at bounding box center [1020, 499] width 14 height 14
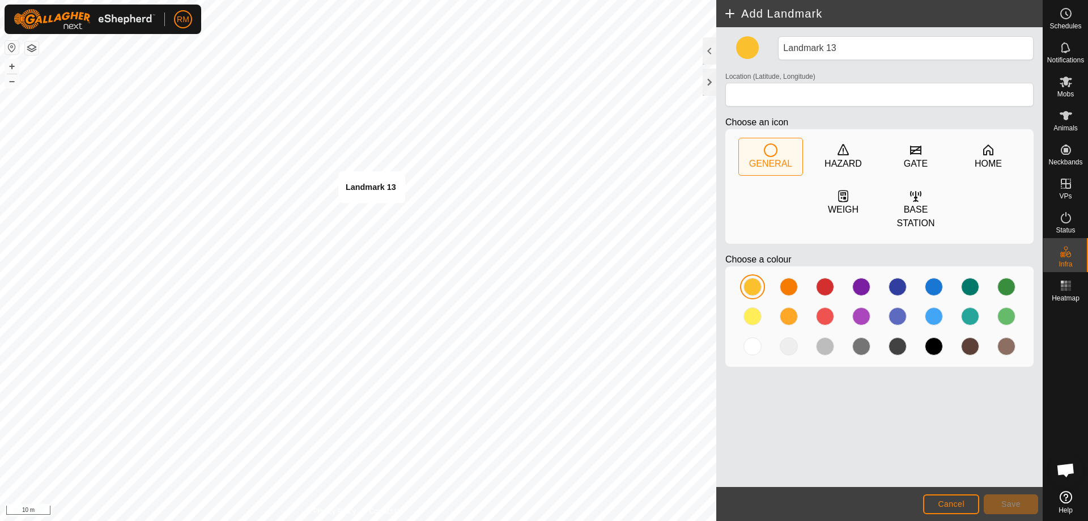
type input "-42.757232, 172.970746"
click at [824, 349] on div at bounding box center [825, 346] width 18 height 18
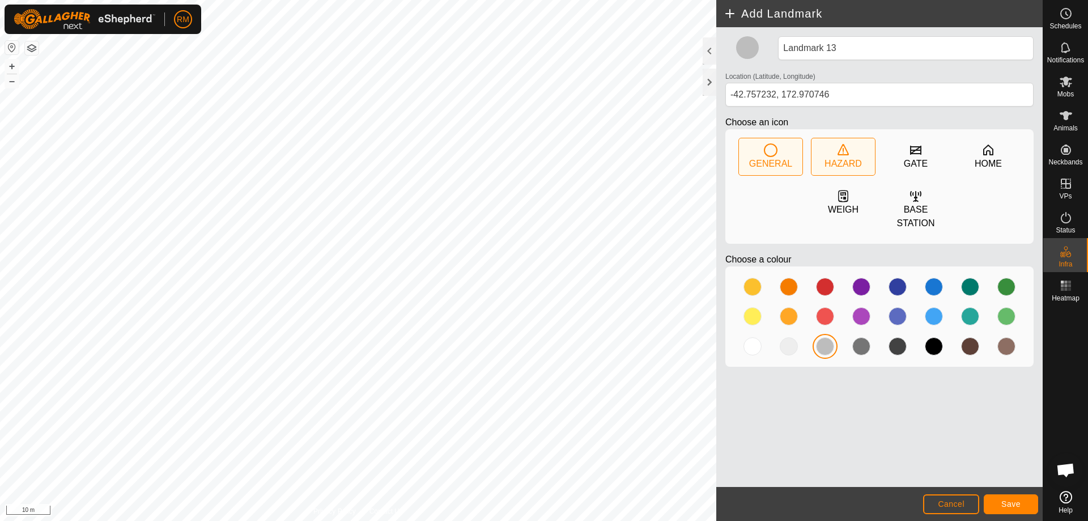
click at [841, 157] on div "HAZARD" at bounding box center [842, 164] width 37 height 14
click at [998, 502] on button "Save" at bounding box center [1010, 504] width 54 height 20
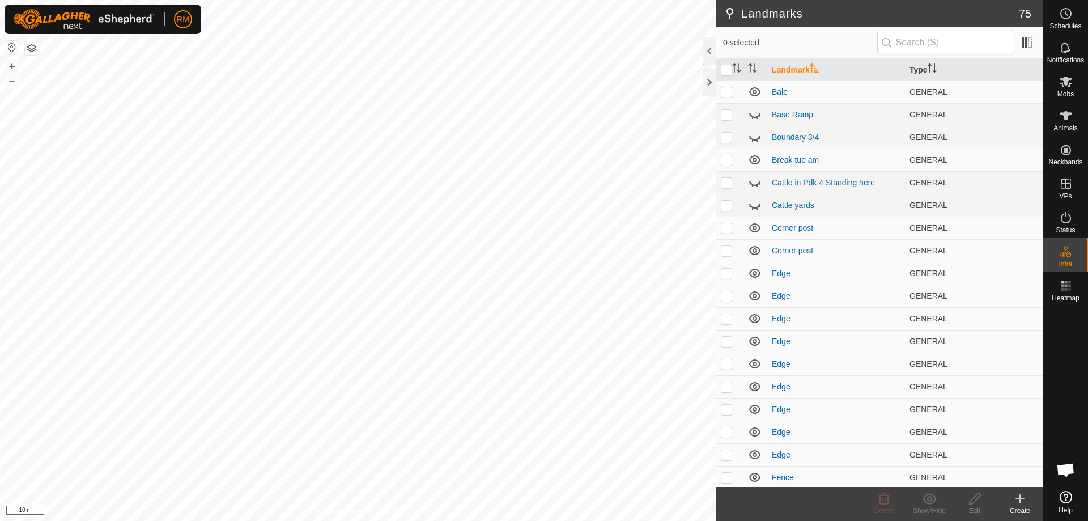
click at [1019, 497] on icon at bounding box center [1020, 499] width 14 height 14
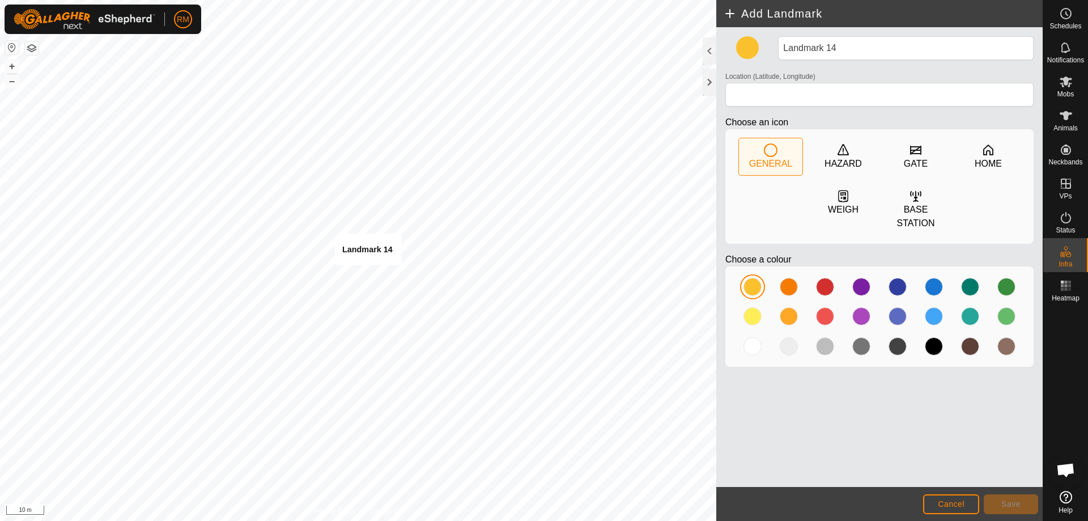
type input "-42.756862, 172.971893"
click at [825, 344] on div at bounding box center [825, 346] width 18 height 18
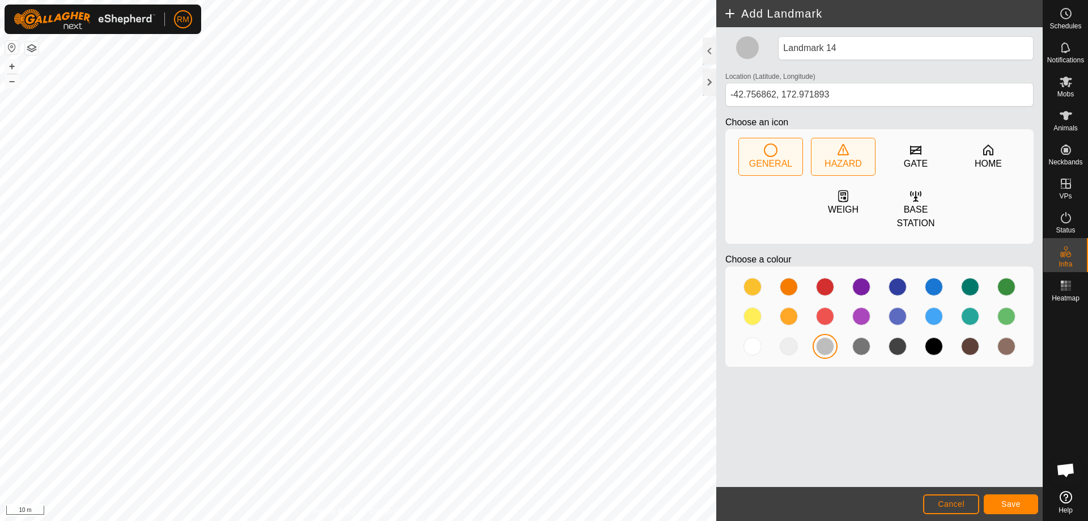
click at [844, 148] on icon at bounding box center [843, 150] width 14 height 14
click at [1019, 497] on button "Save" at bounding box center [1010, 504] width 54 height 20
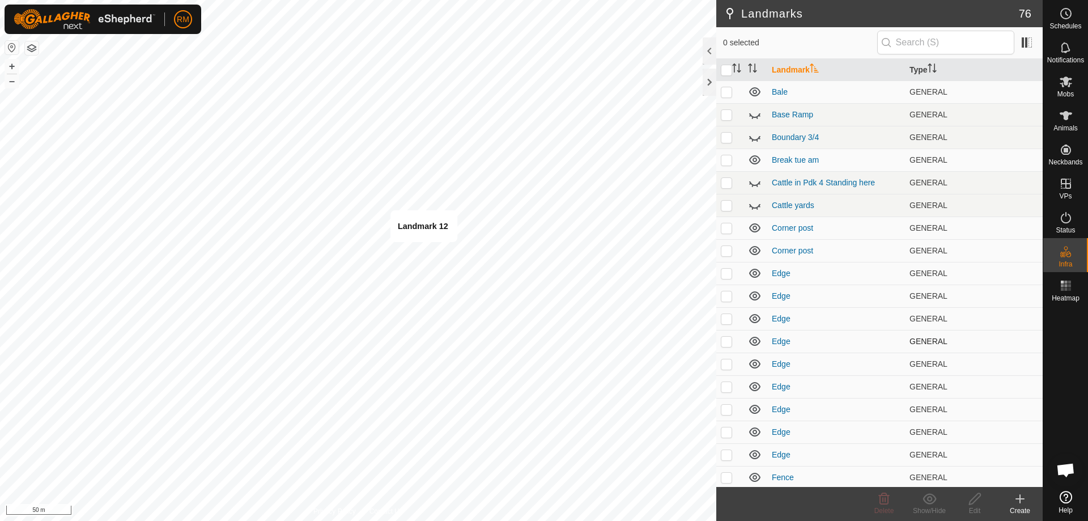
checkbox input "true"
click at [972, 495] on icon at bounding box center [975, 499] width 14 height 14
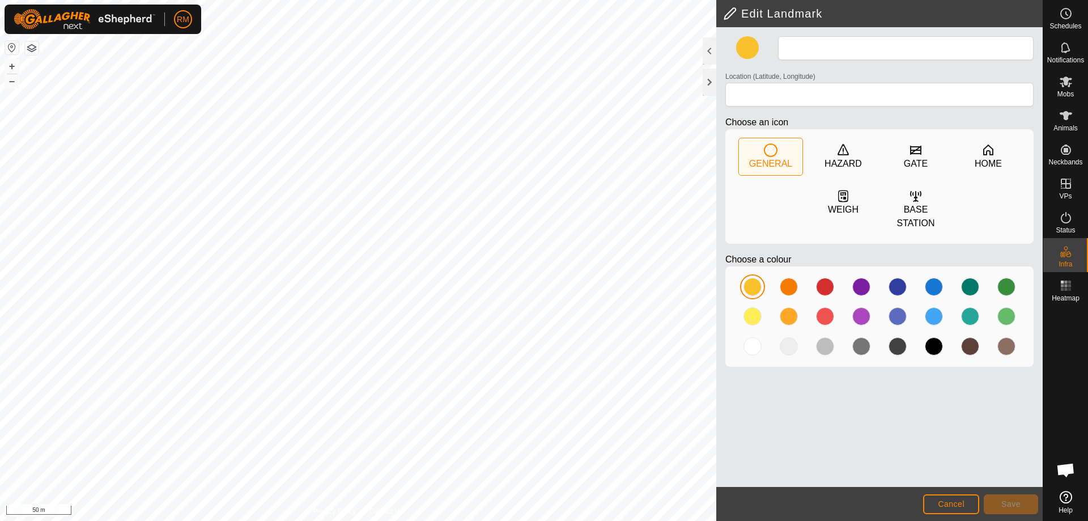
type input "Landmark 12"
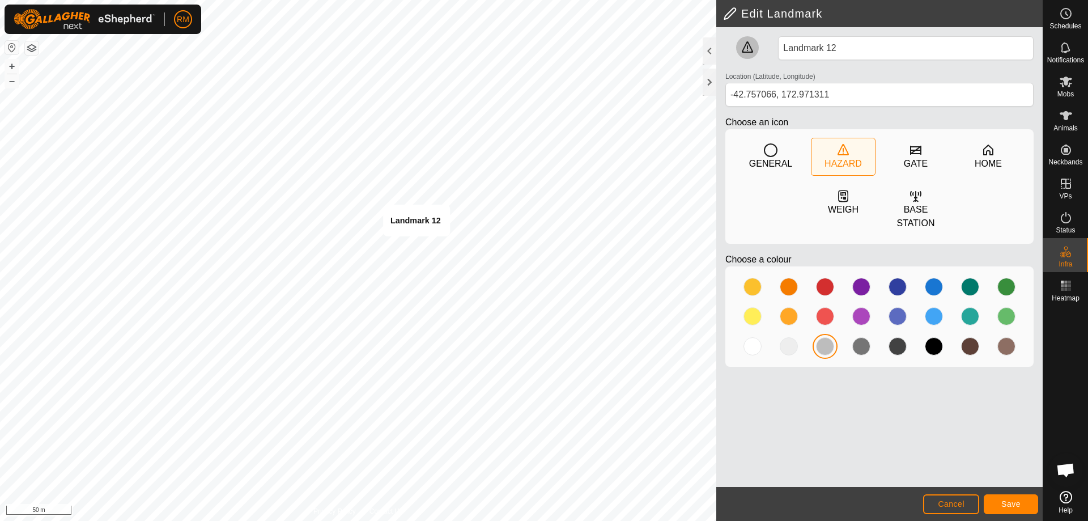
type input "-42.757062, 172.971295"
click at [1007, 501] on span "Save" at bounding box center [1010, 503] width 19 height 9
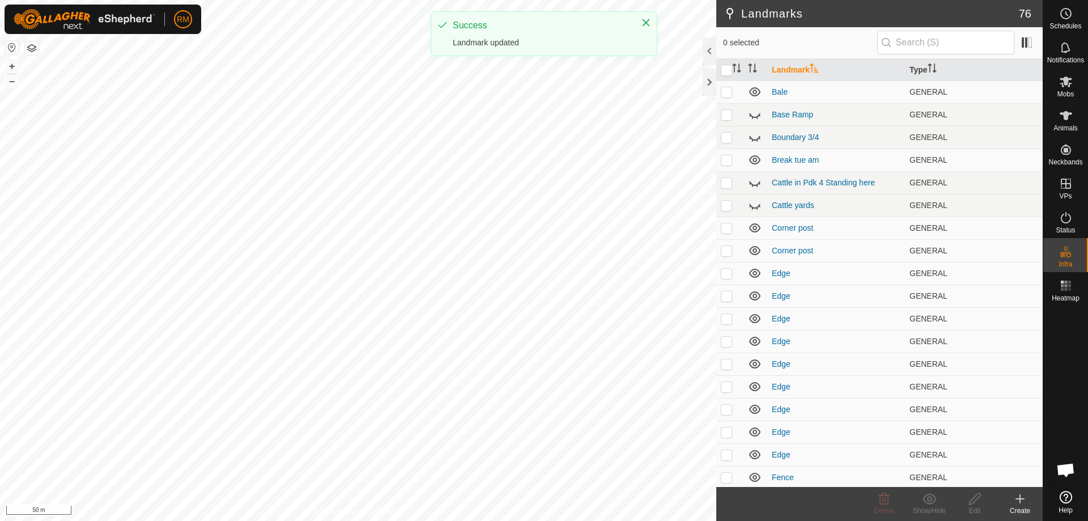
click at [1024, 497] on icon at bounding box center [1020, 499] width 14 height 14
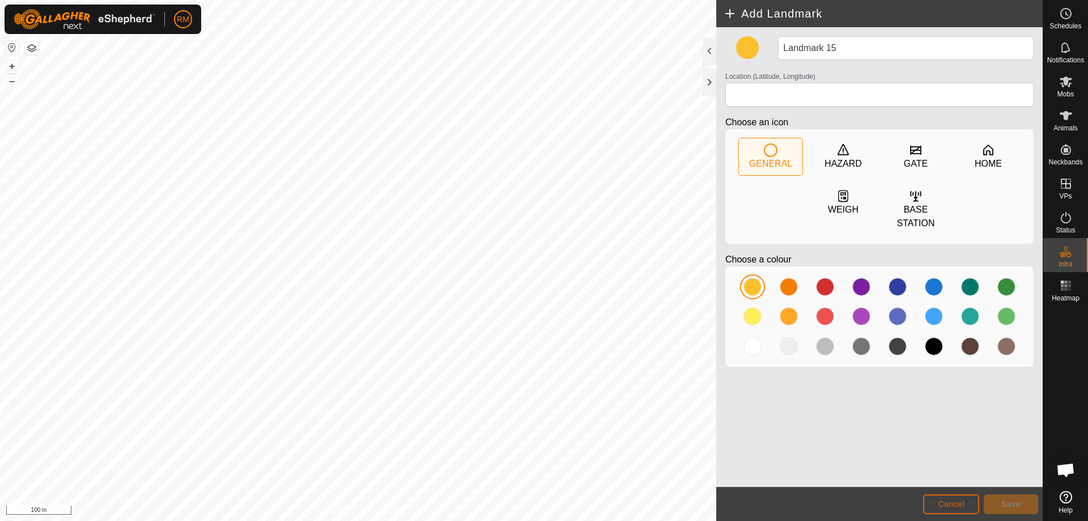
click at [954, 497] on button "Cancel" at bounding box center [951, 504] width 56 height 20
